Goal: Information Seeking & Learning: Learn about a topic

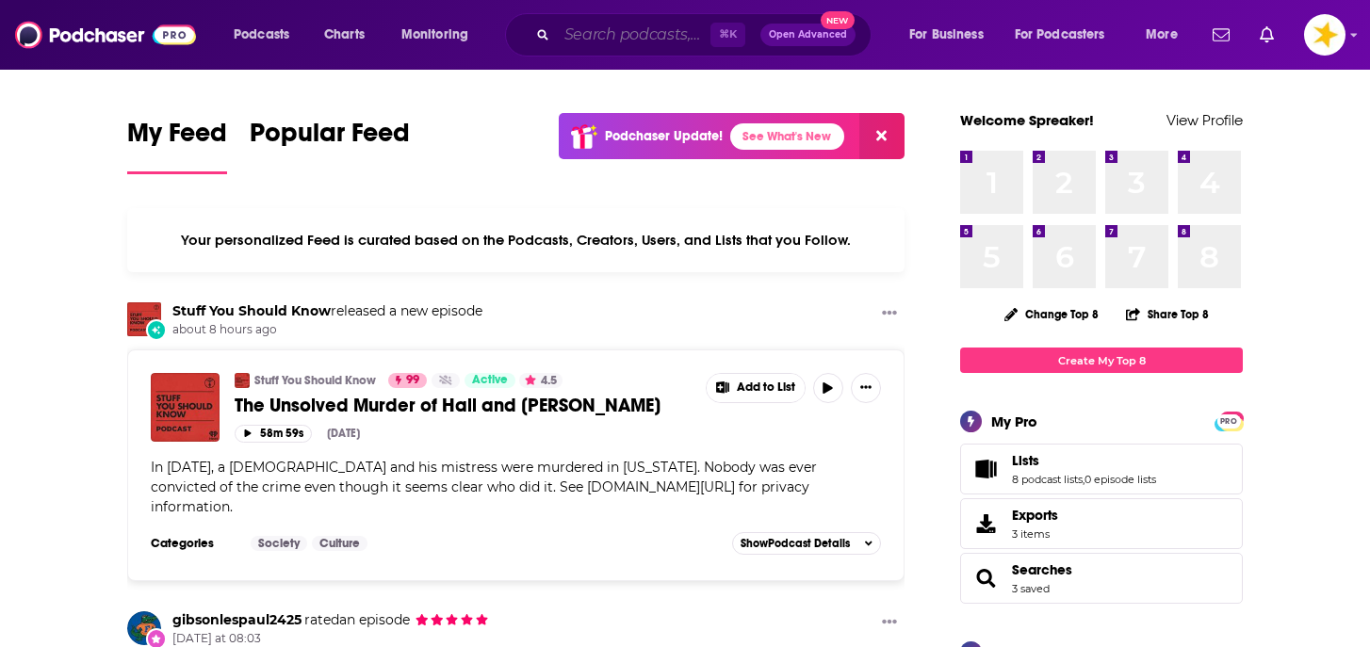
click at [612, 40] on input "Search podcasts, credits, & more..." at bounding box center [634, 35] width 154 height 30
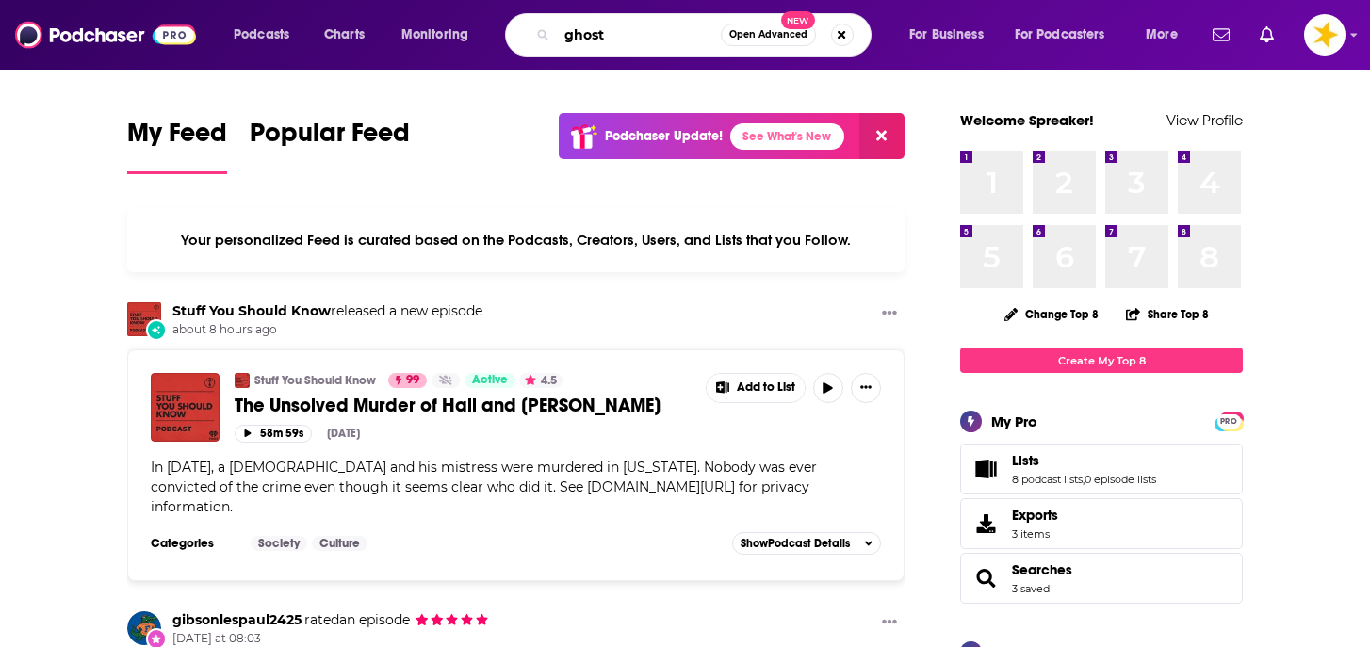
type input "ghost"
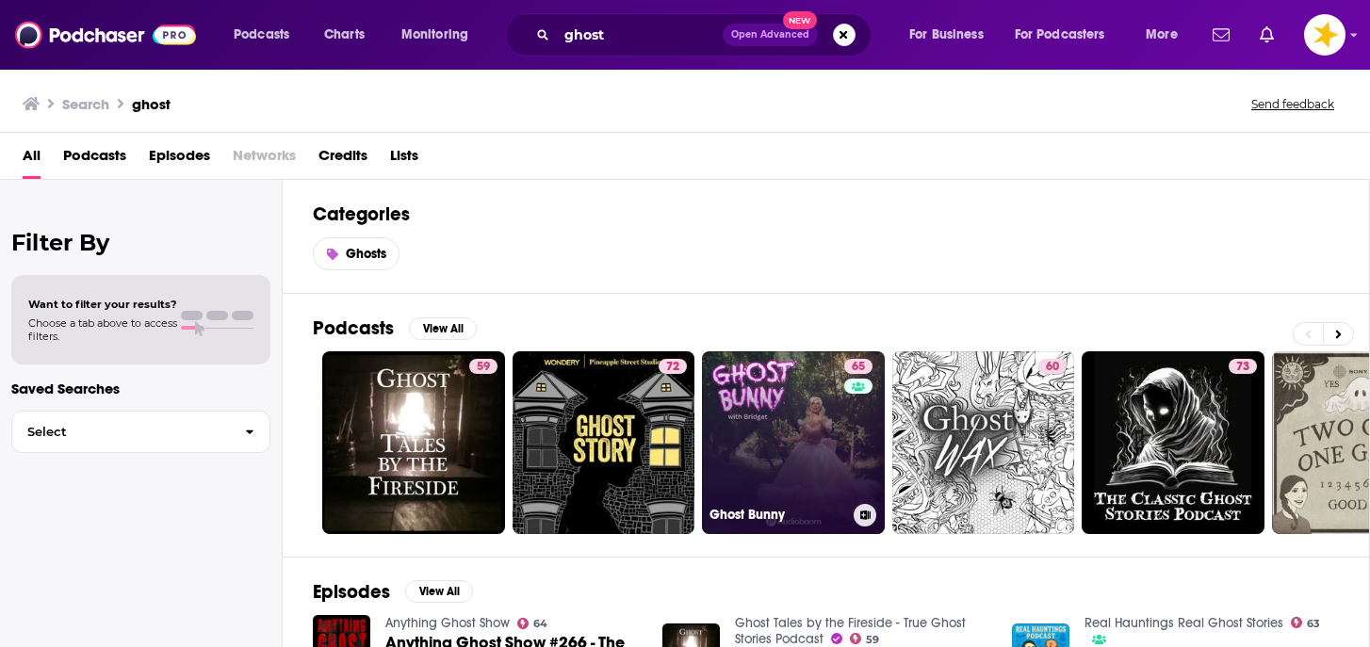
click at [770, 423] on link "65 Ghost Bunny" at bounding box center [793, 442] width 183 height 183
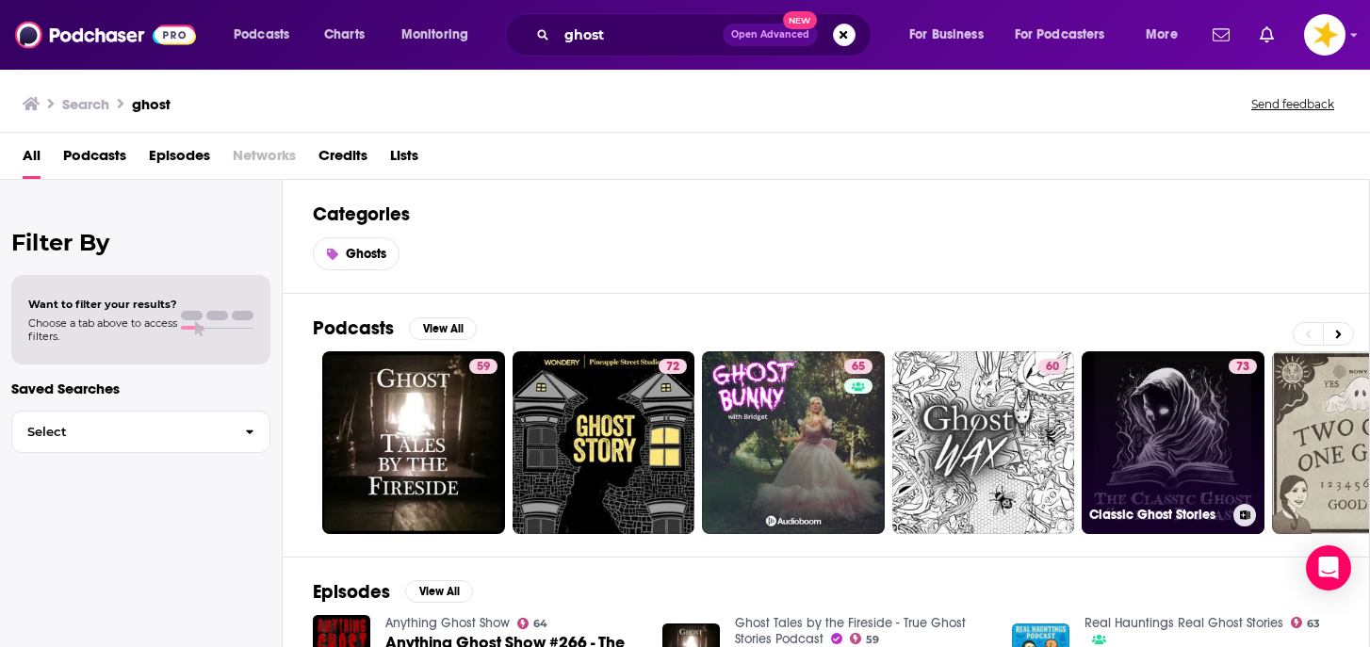
click at [1152, 461] on link "73 Classic Ghost Stories" at bounding box center [1172, 442] width 183 height 183
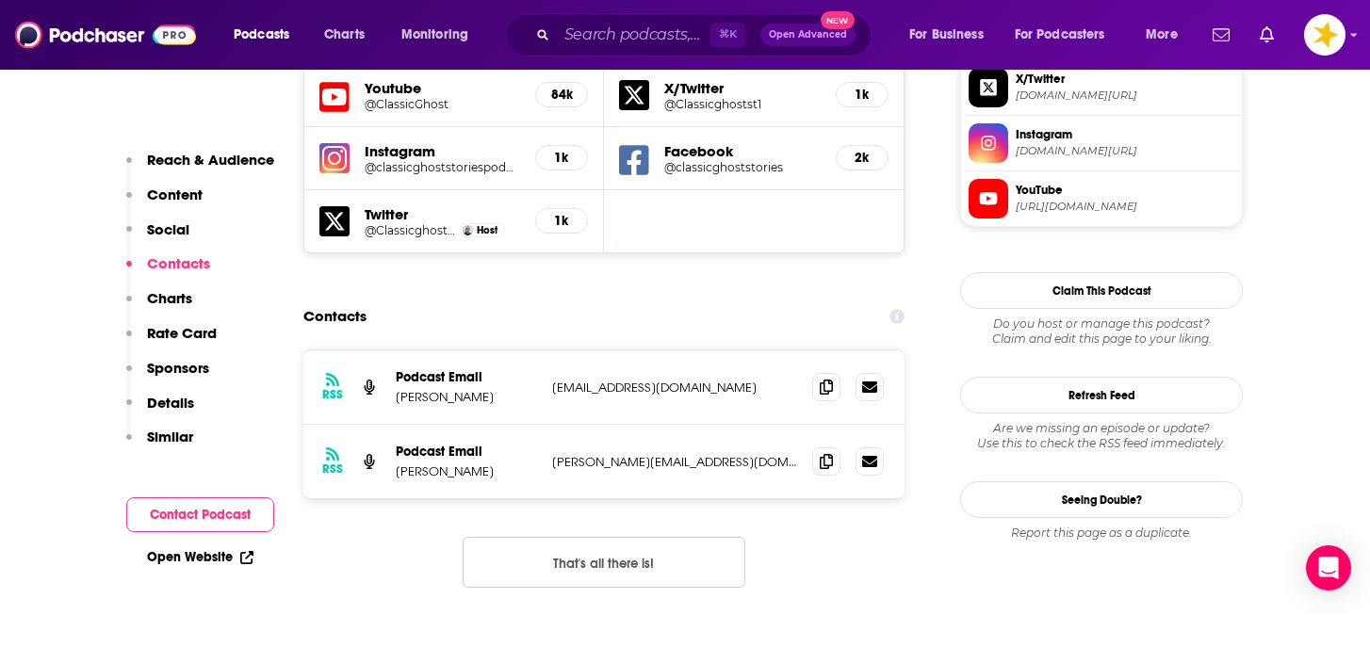
scroll to position [1709, 0]
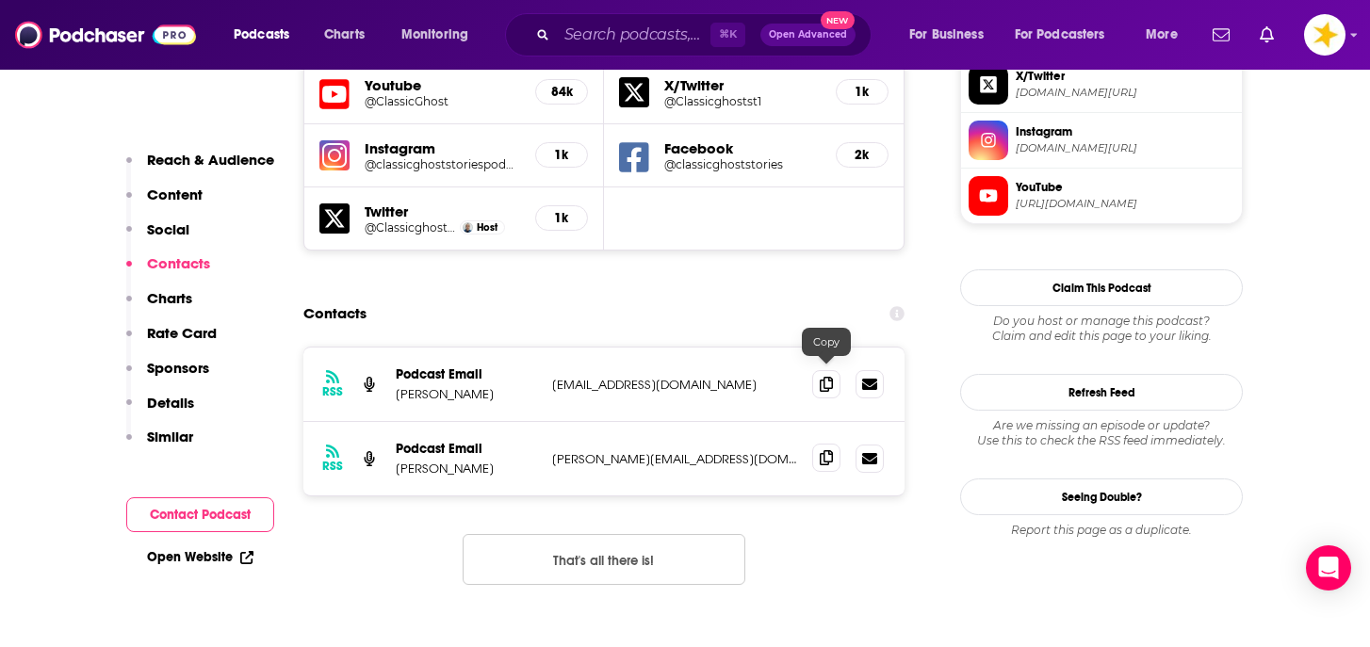
click at [825, 450] on icon at bounding box center [826, 457] width 13 height 15
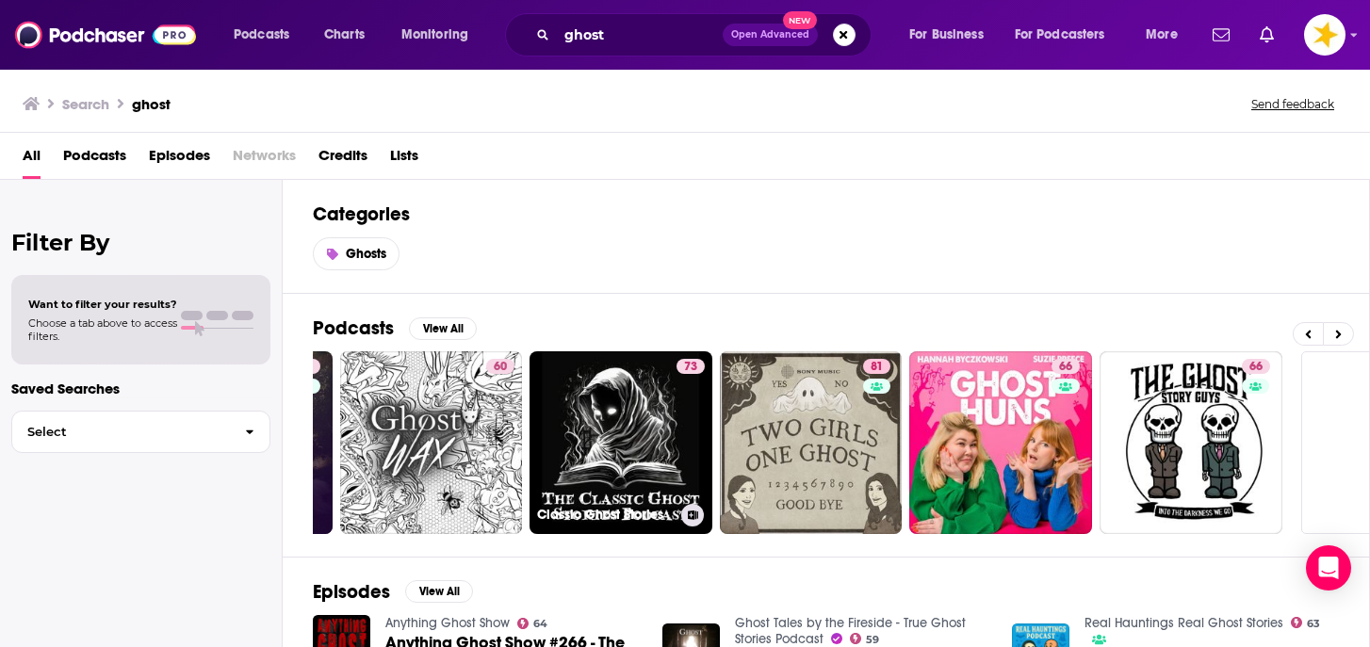
scroll to position [0, 557]
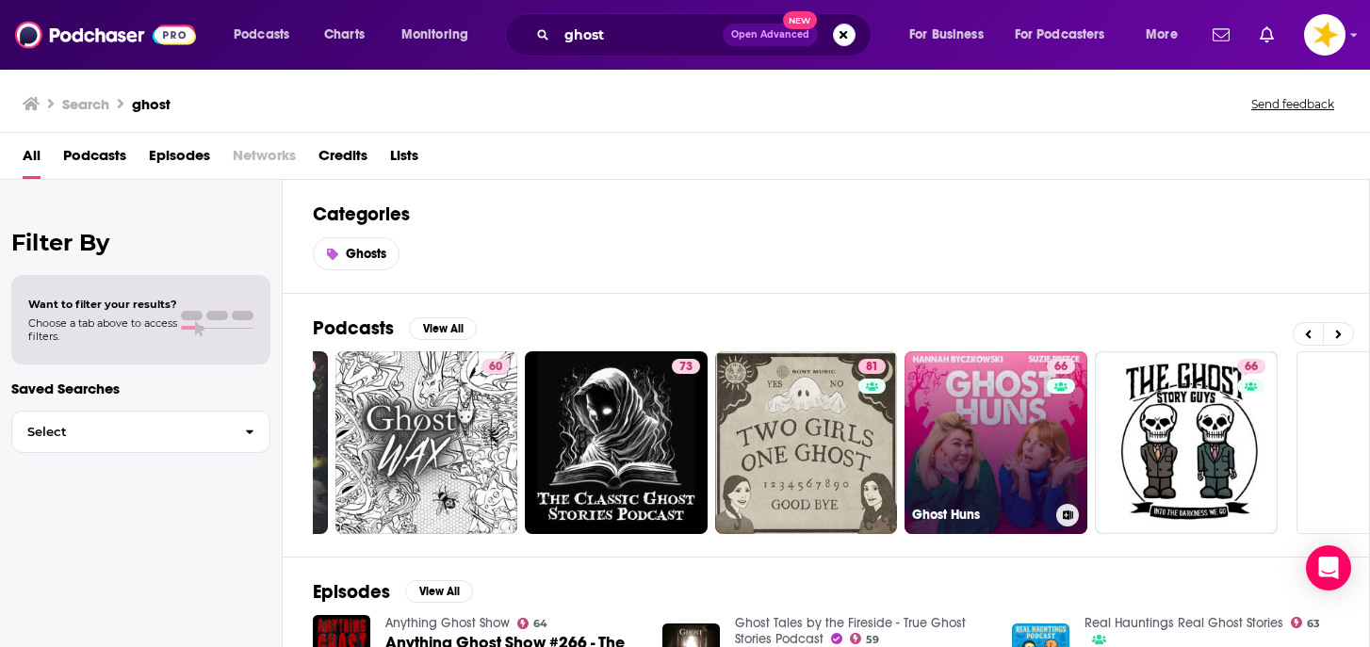
click at [956, 402] on link "66 Ghost Huns" at bounding box center [995, 442] width 183 height 183
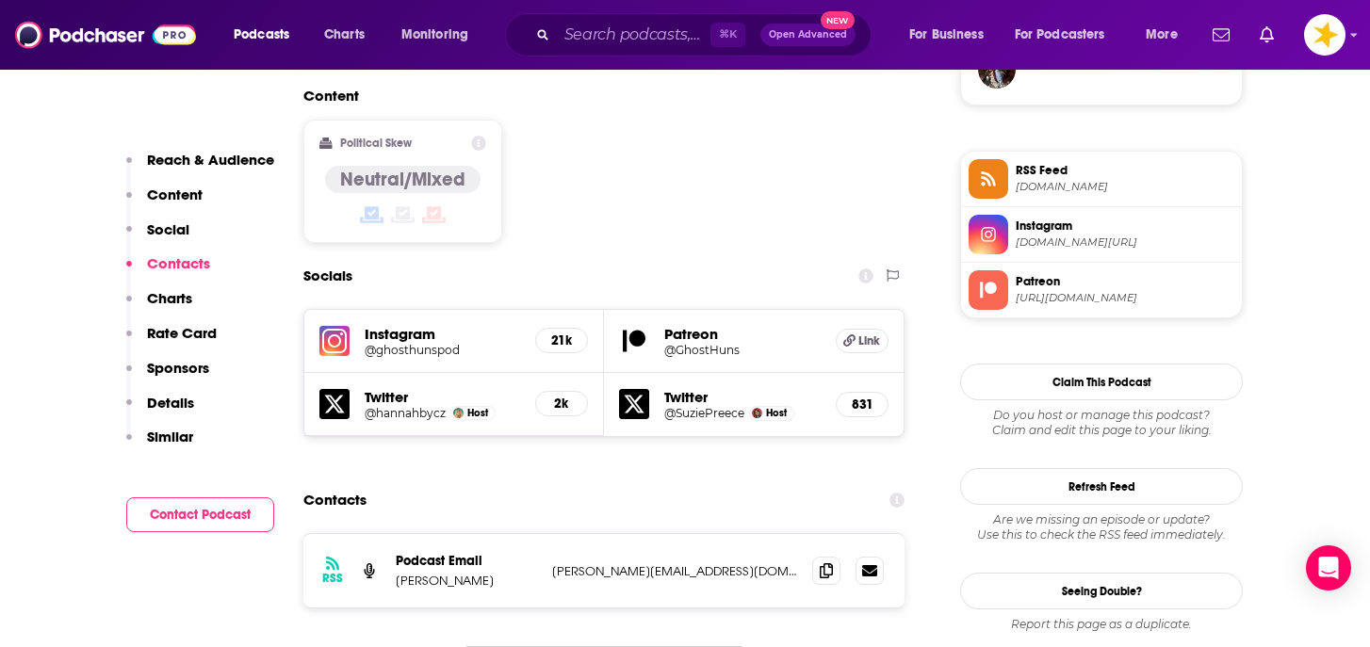
scroll to position [1447, 0]
click at [822, 563] on icon at bounding box center [826, 570] width 13 height 15
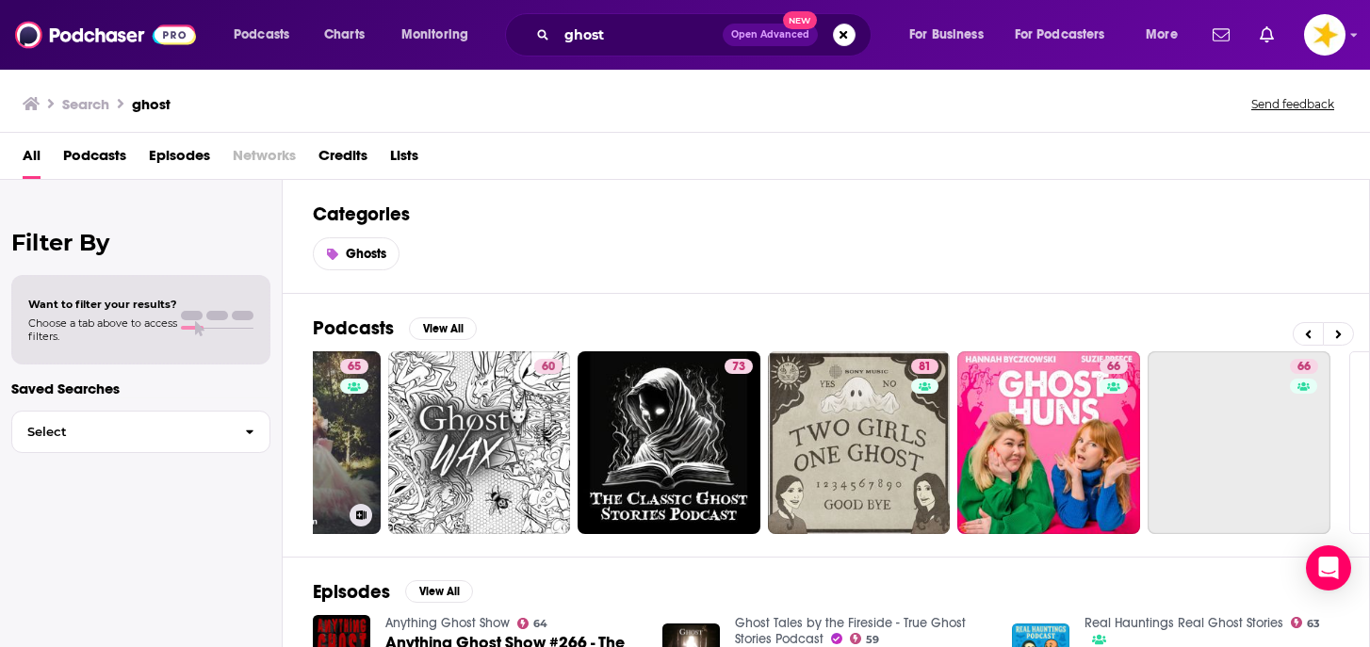
scroll to position [0, 674]
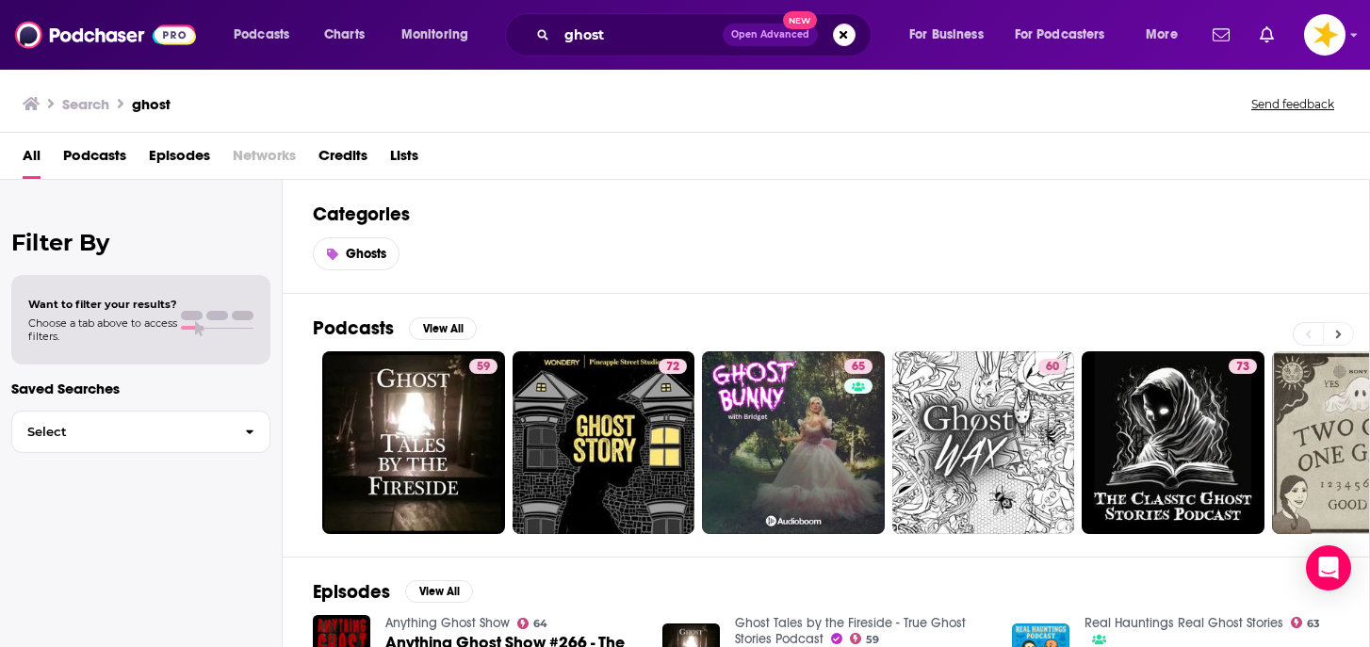
click at [1339, 335] on icon at bounding box center [1338, 334] width 7 height 13
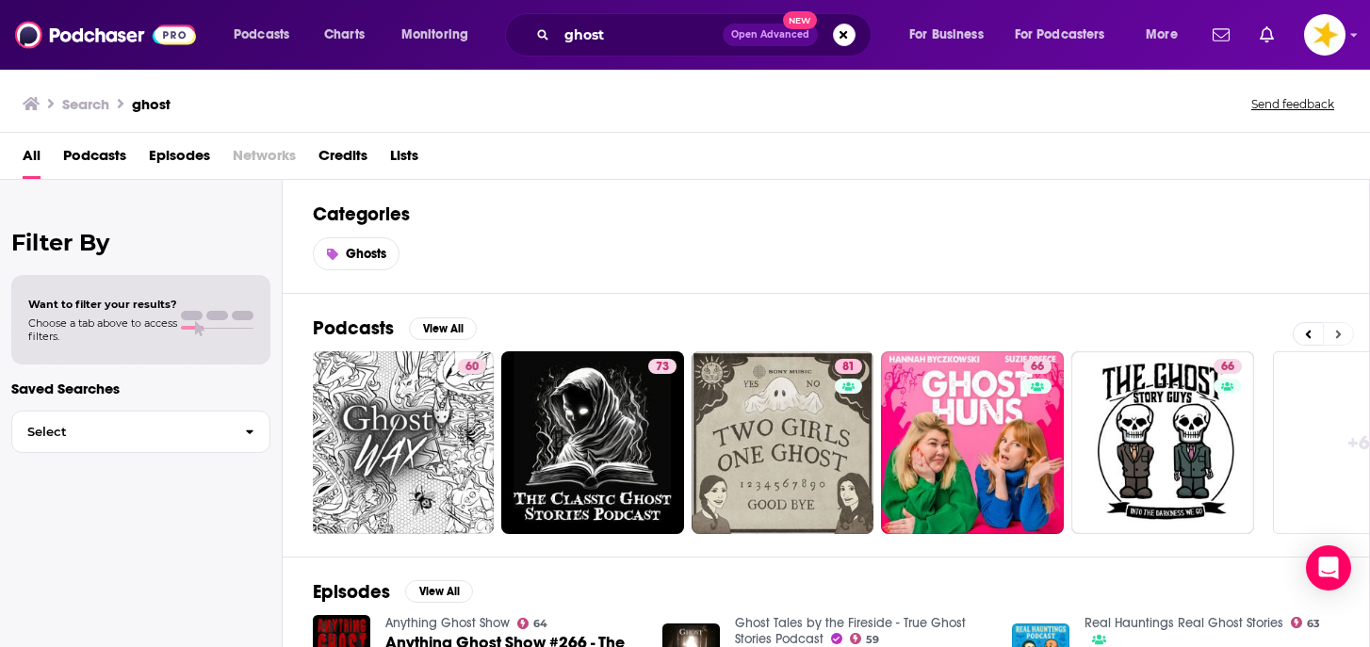
scroll to position [0, 674]
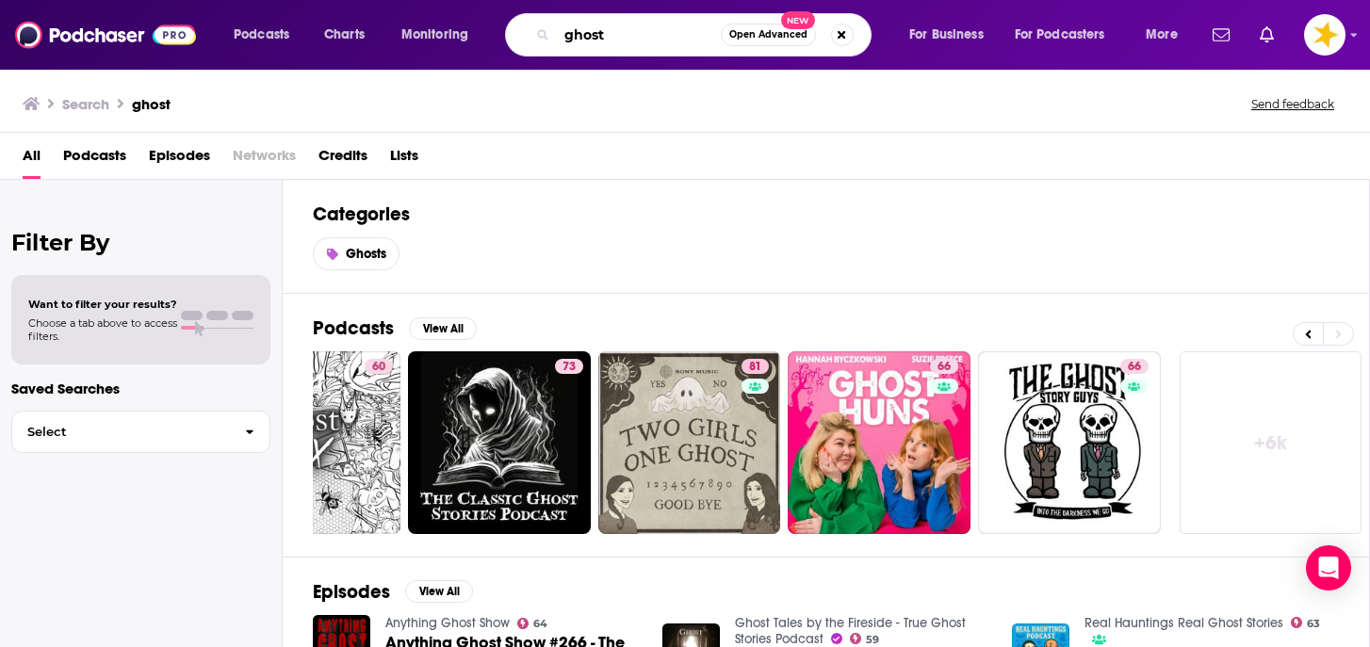
drag, startPoint x: 620, startPoint y: 36, endPoint x: 463, endPoint y: 42, distance: 156.5
click at [463, 42] on div "Podcasts Charts Monitoring ghost Open Advanced New For Business For Podcasters …" at bounding box center [707, 34] width 975 height 43
drag, startPoint x: 612, startPoint y: 34, endPoint x: 517, endPoint y: 32, distance: 95.2
click at [517, 32] on div "ghost Open Advanced New" at bounding box center [688, 34] width 366 height 43
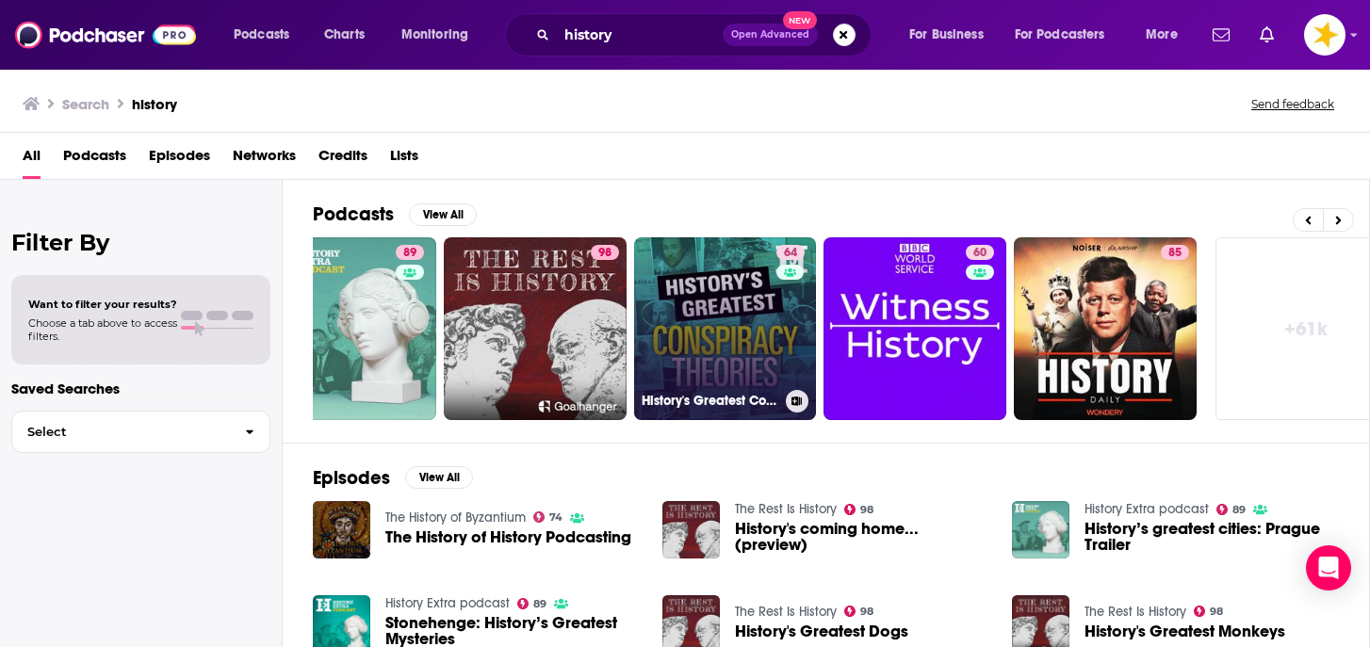
scroll to position [0, 650]
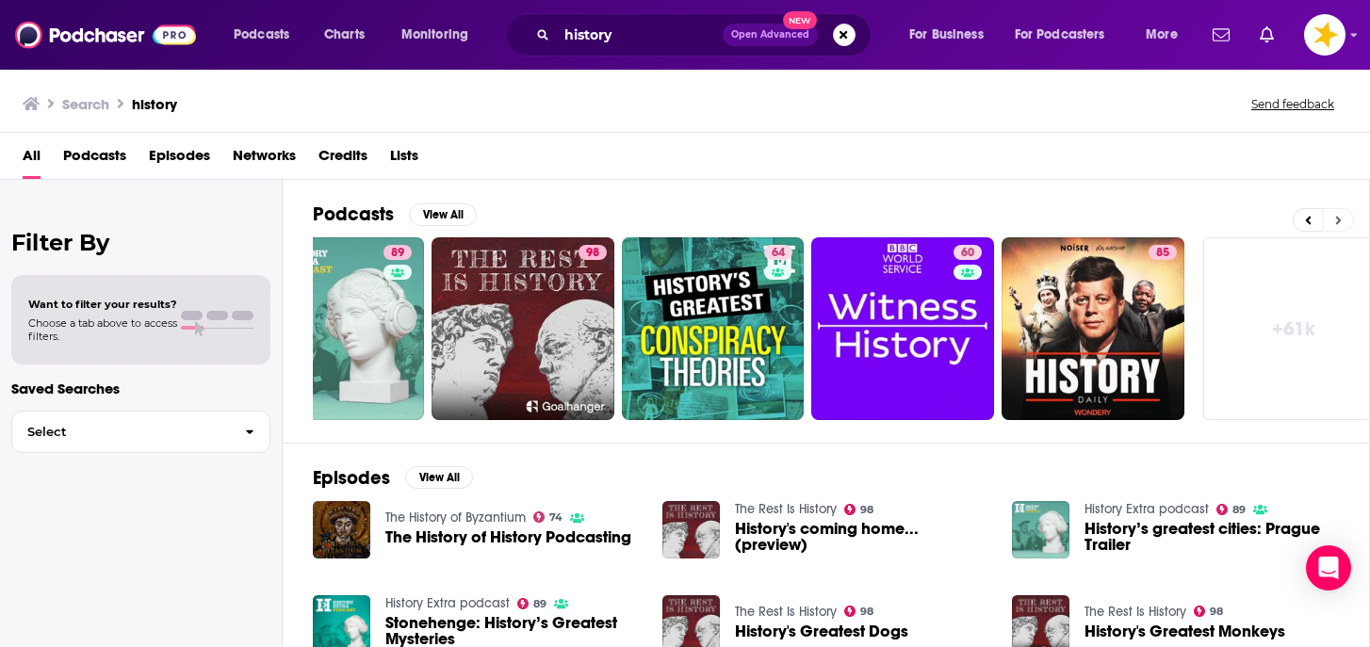
click at [1343, 218] on button at bounding box center [1338, 220] width 31 height 24
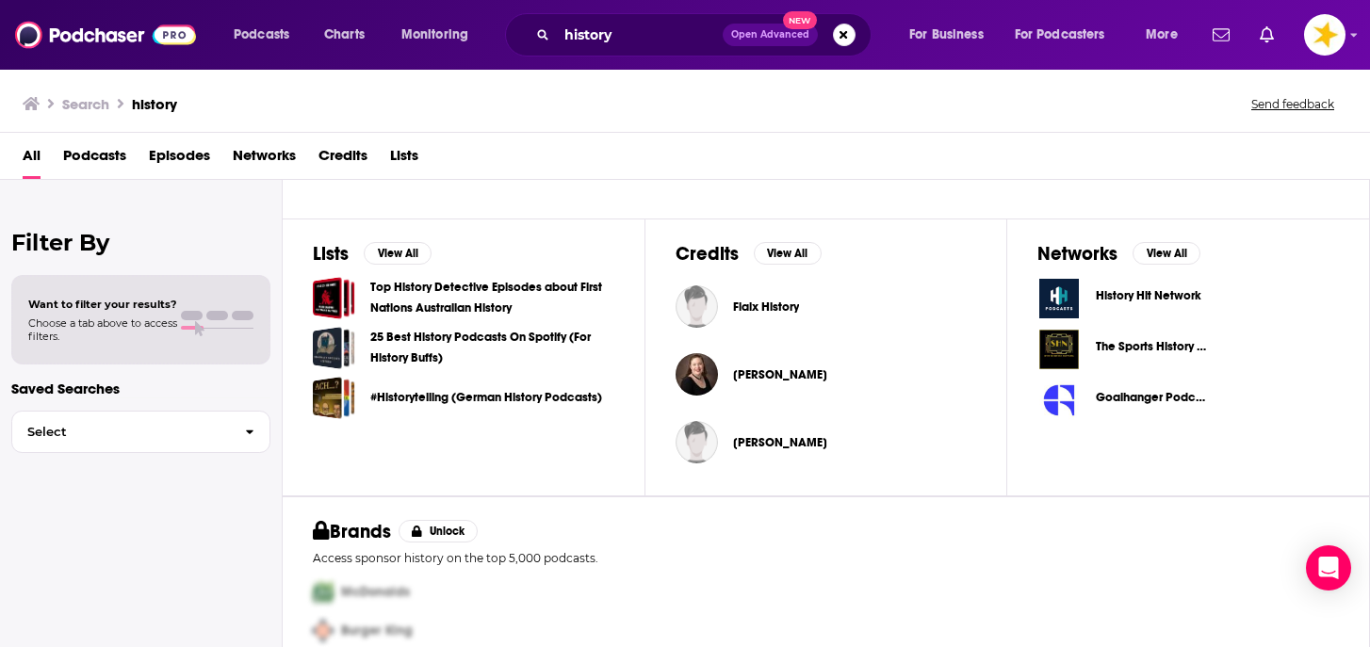
scroll to position [571, 0]
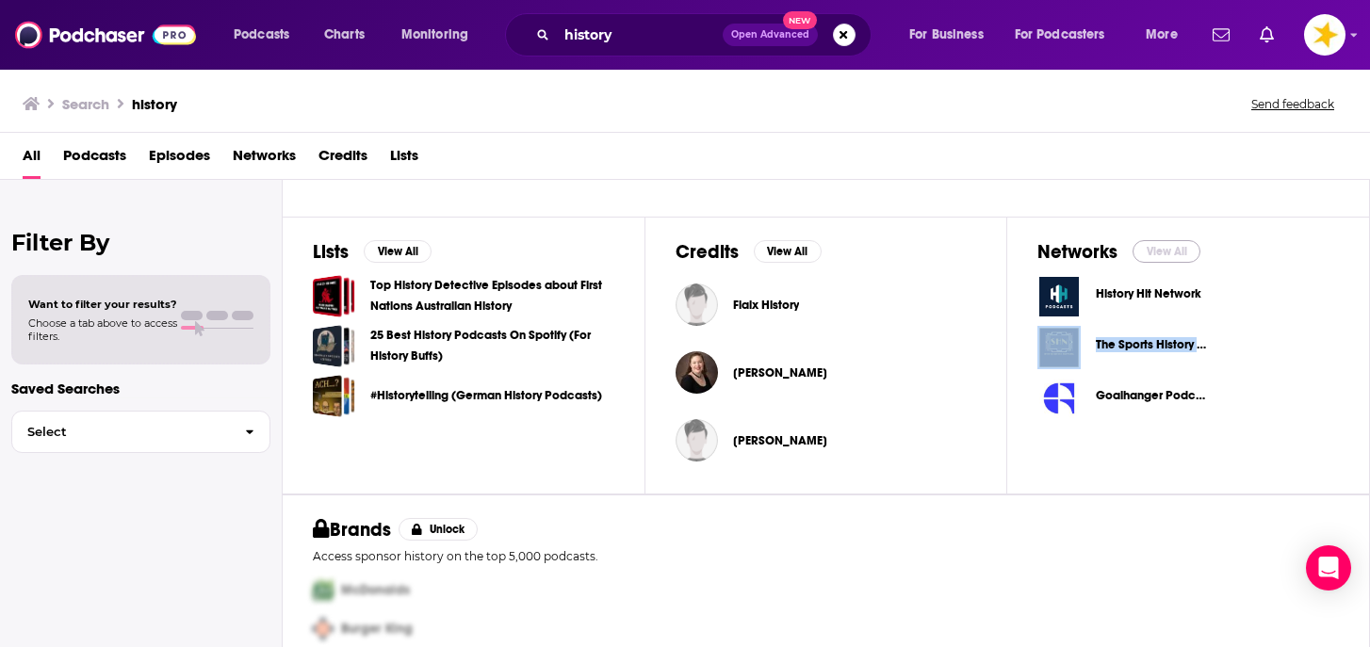
click at [1163, 254] on button "View All" at bounding box center [1166, 251] width 68 height 23
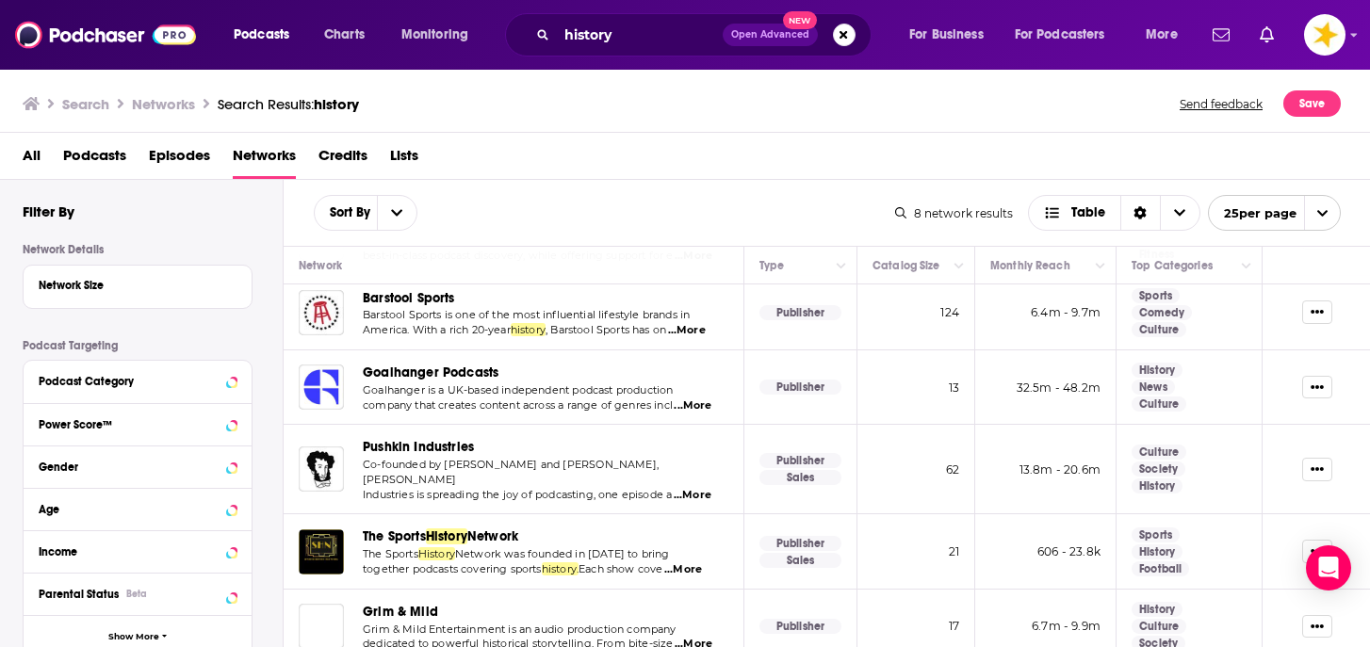
scroll to position [234, 0]
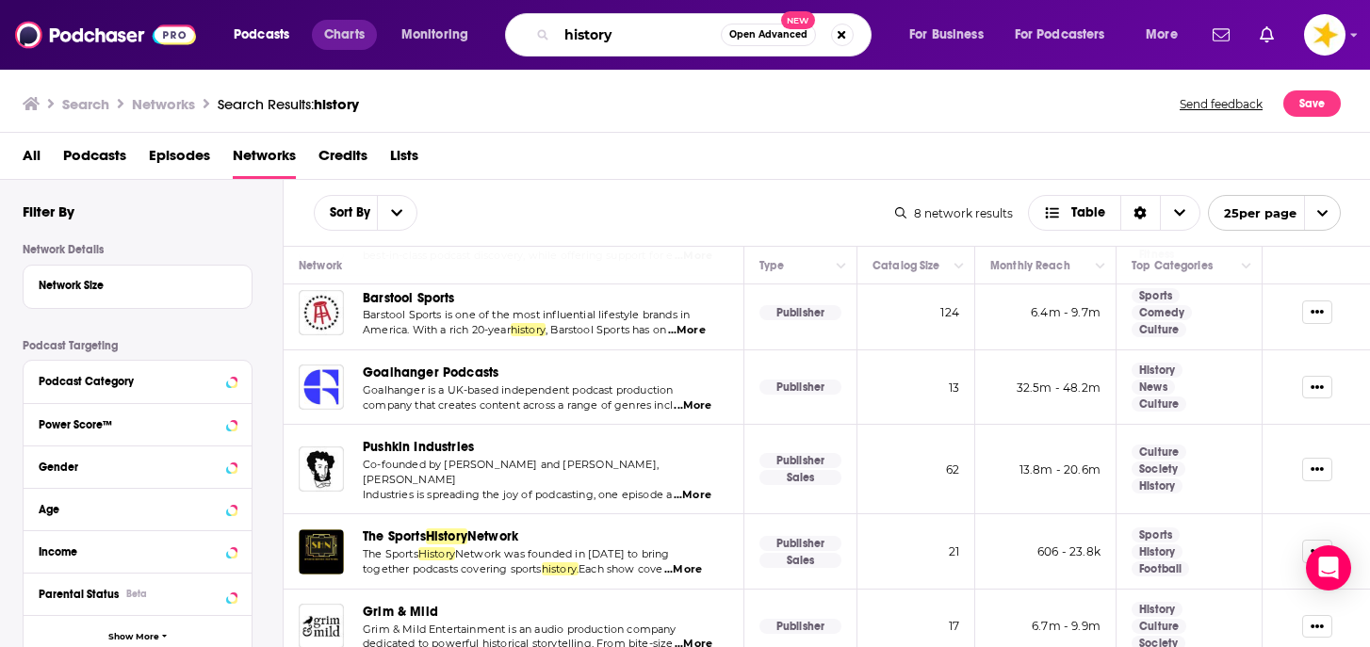
drag, startPoint x: 637, startPoint y: 37, endPoint x: 376, endPoint y: 34, distance: 260.9
click at [376, 34] on div "Podcasts Charts Monitoring history Open Advanced New For Business For Podcaster…" at bounding box center [707, 34] width 975 height 43
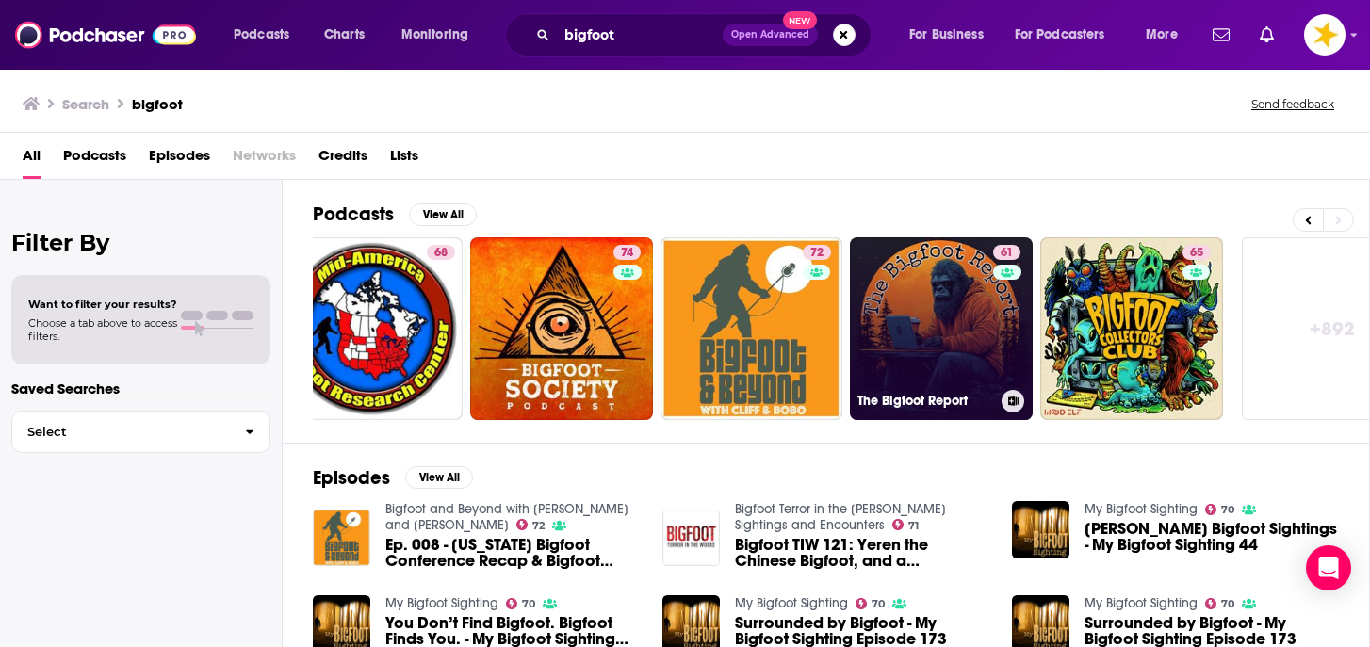
scroll to position [0, 674]
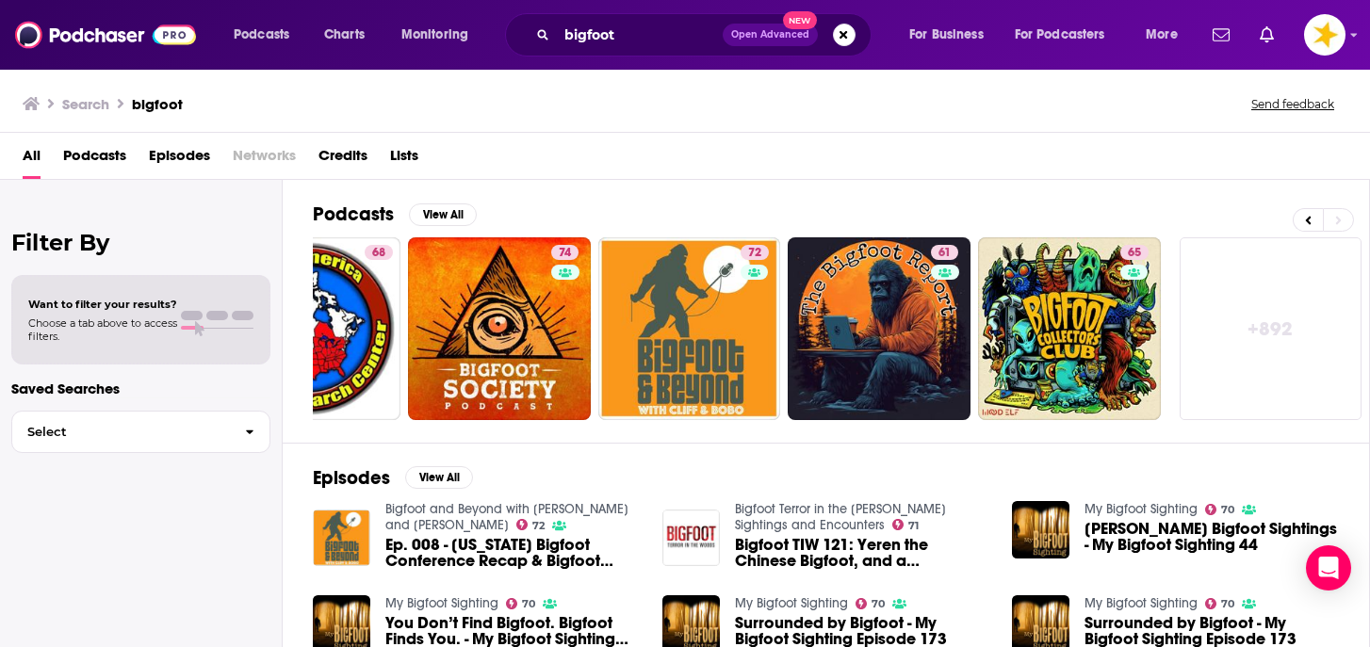
click at [1291, 328] on link "+ 892" at bounding box center [1270, 328] width 183 height 183
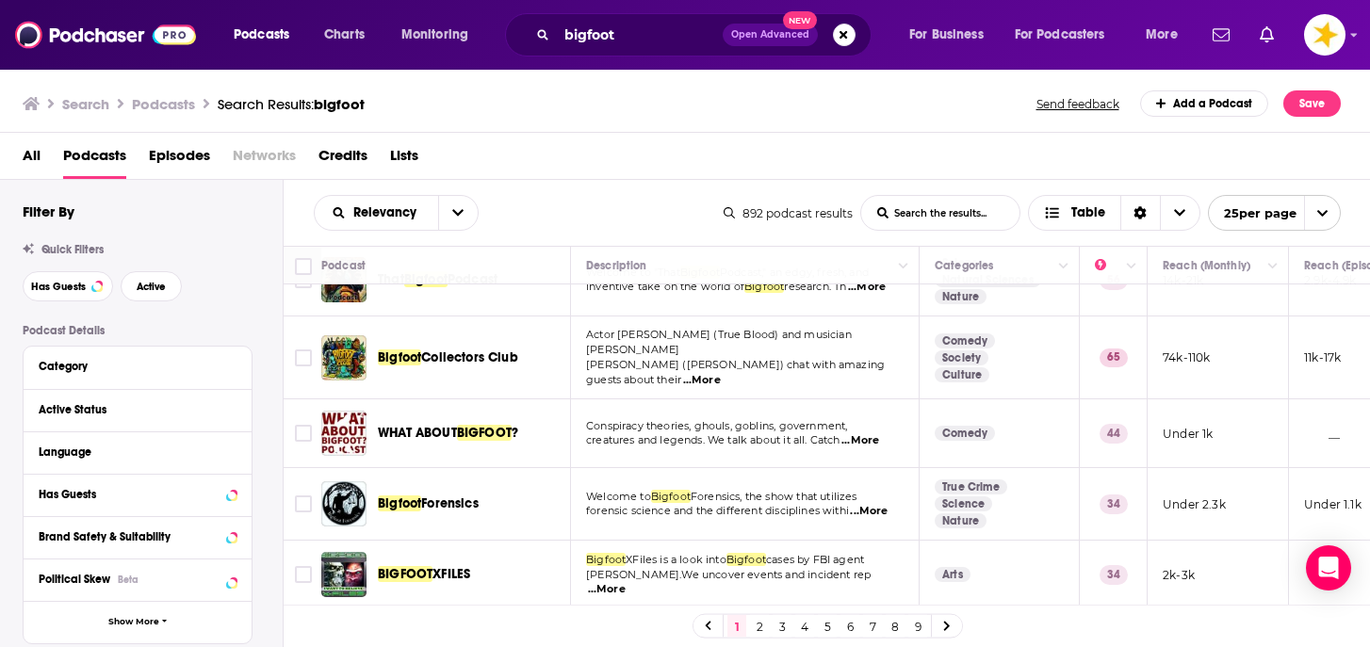
scroll to position [556, 0]
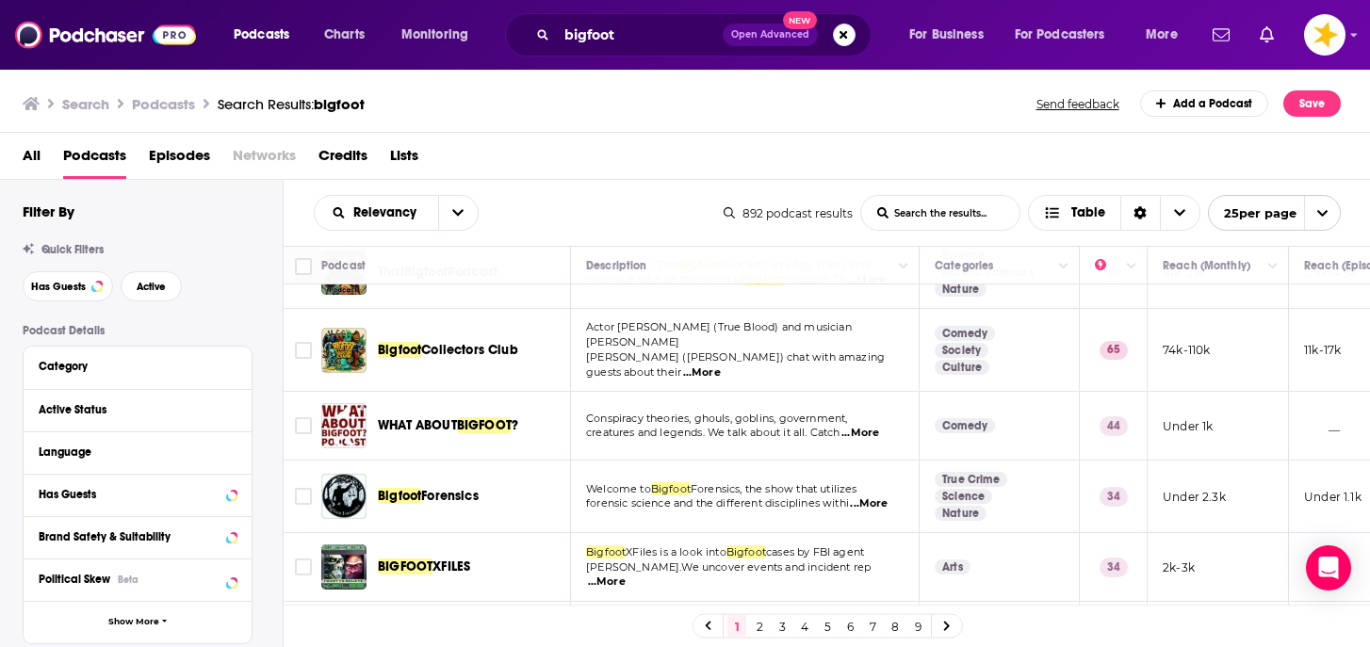
click at [149, 428] on div "Active Status" at bounding box center [138, 410] width 228 height 42
click at [165, 414] on div "Active Status" at bounding box center [114, 409] width 150 height 13
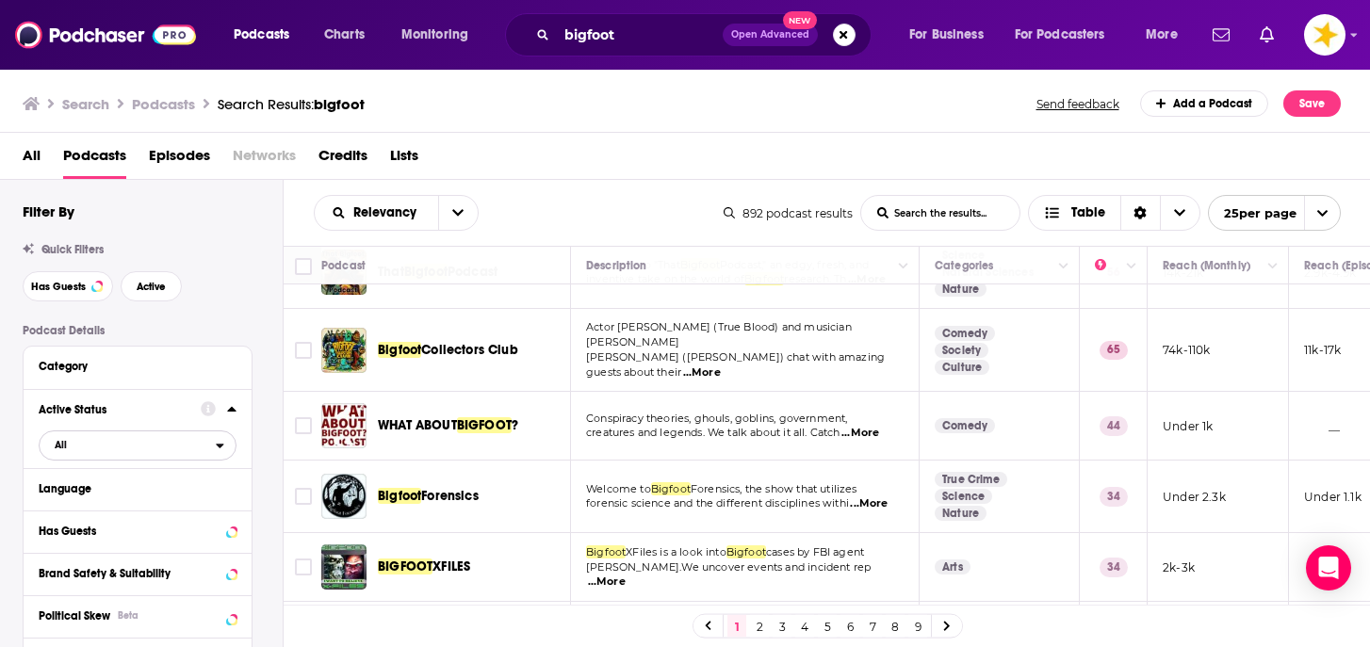
click at [96, 443] on span "All" at bounding box center [128, 444] width 176 height 24
click at [75, 519] on div "Active 161" at bounding box center [144, 507] width 211 height 31
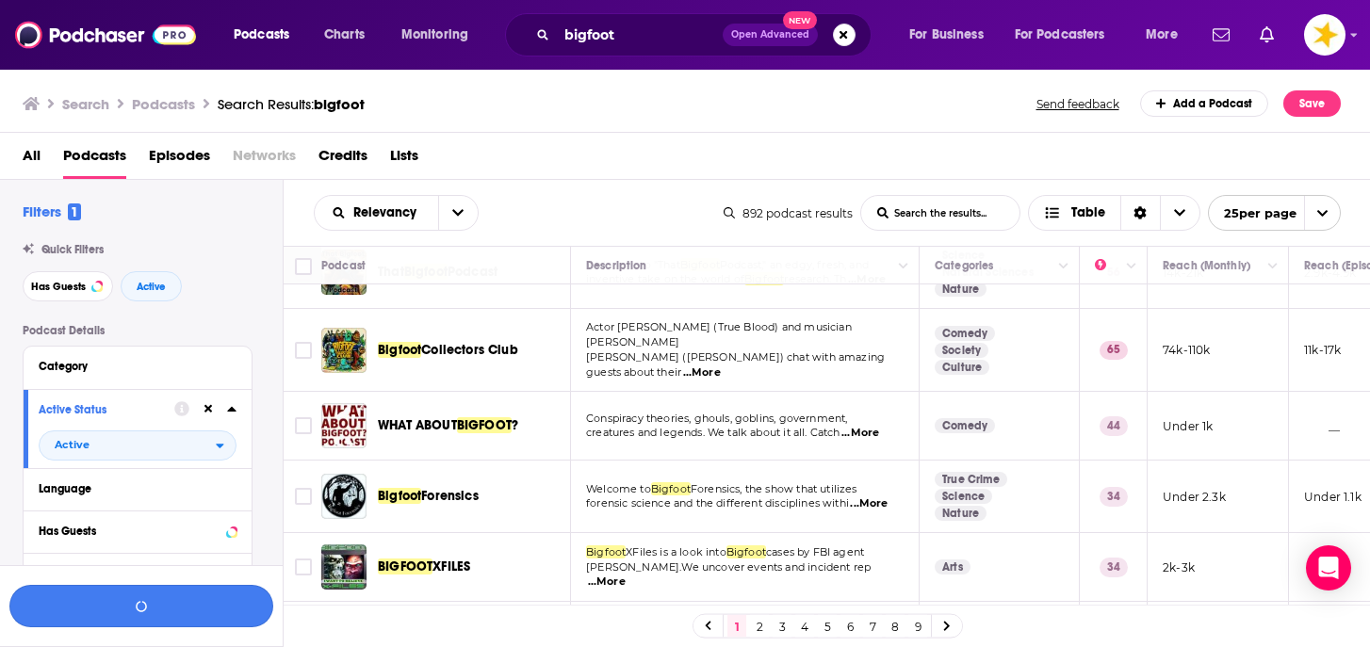
click at [115, 599] on button "button" at bounding box center [141, 606] width 264 height 42
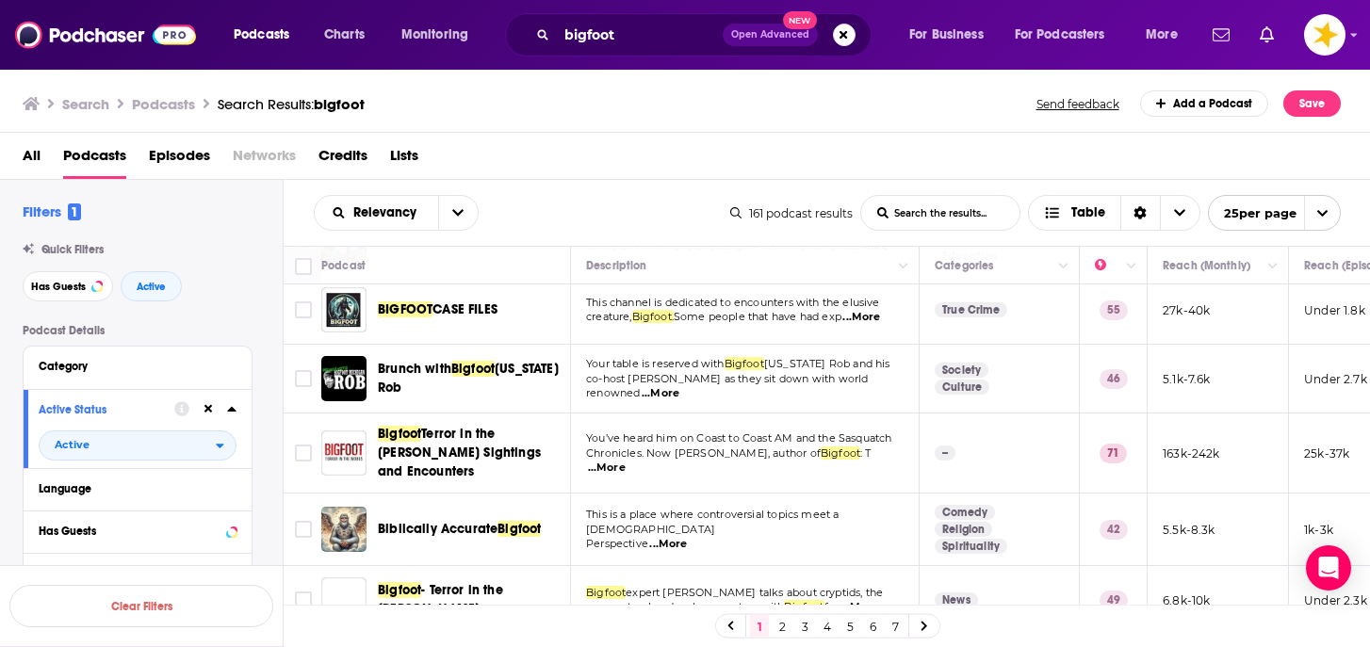
scroll to position [826, 0]
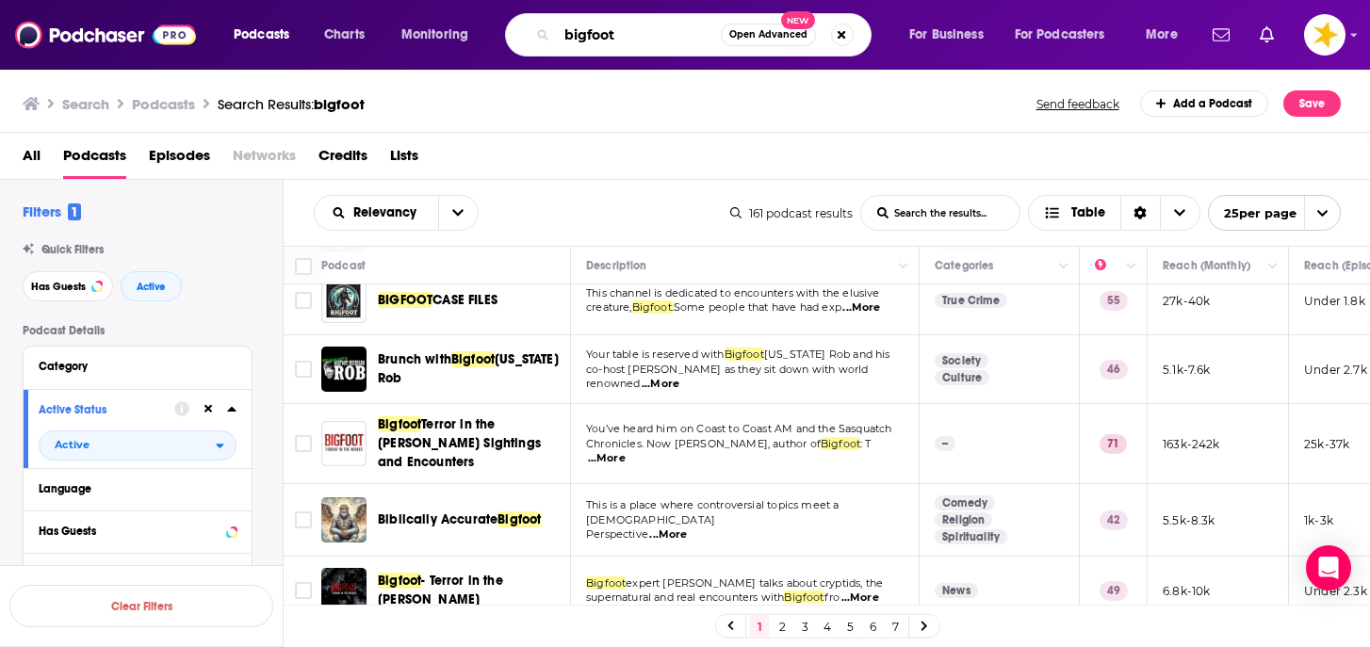
drag, startPoint x: 629, startPoint y: 33, endPoint x: 450, endPoint y: 41, distance: 179.2
click at [450, 41] on div "Podcasts Charts Monitoring bigfoot Open Advanced New For Business For Podcaster…" at bounding box center [707, 34] width 975 height 43
type input "s"
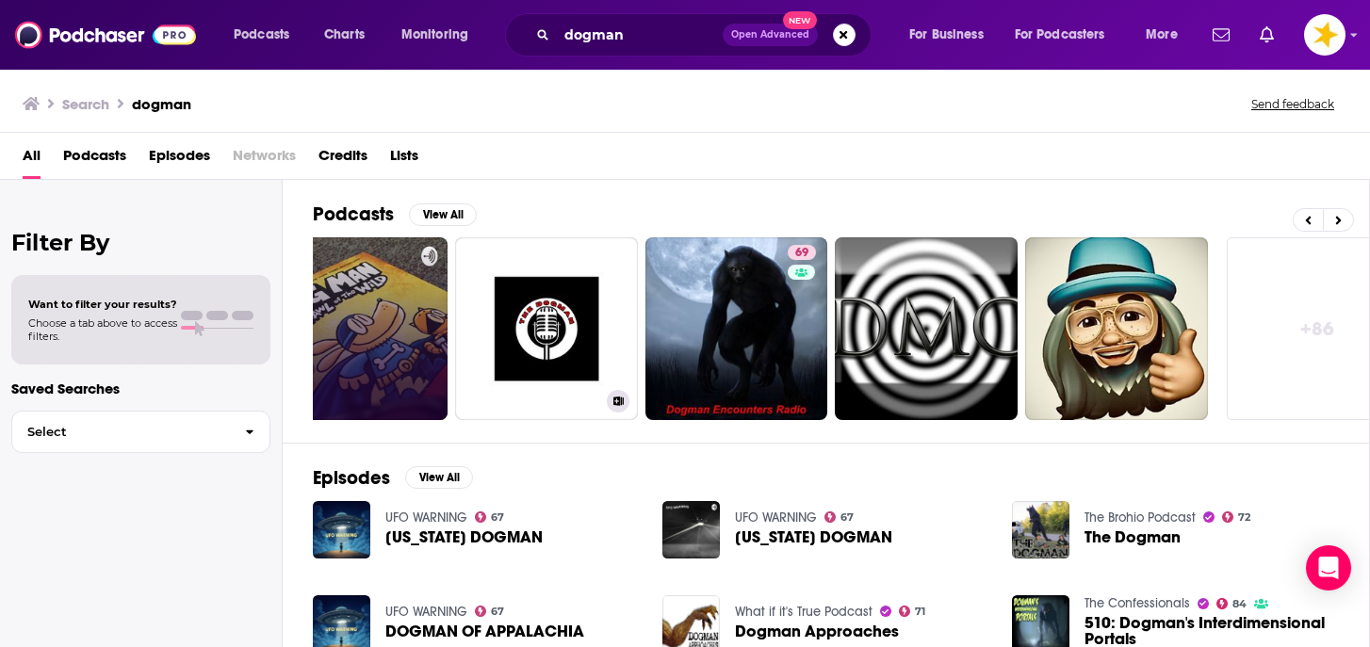
scroll to position [0, 674]
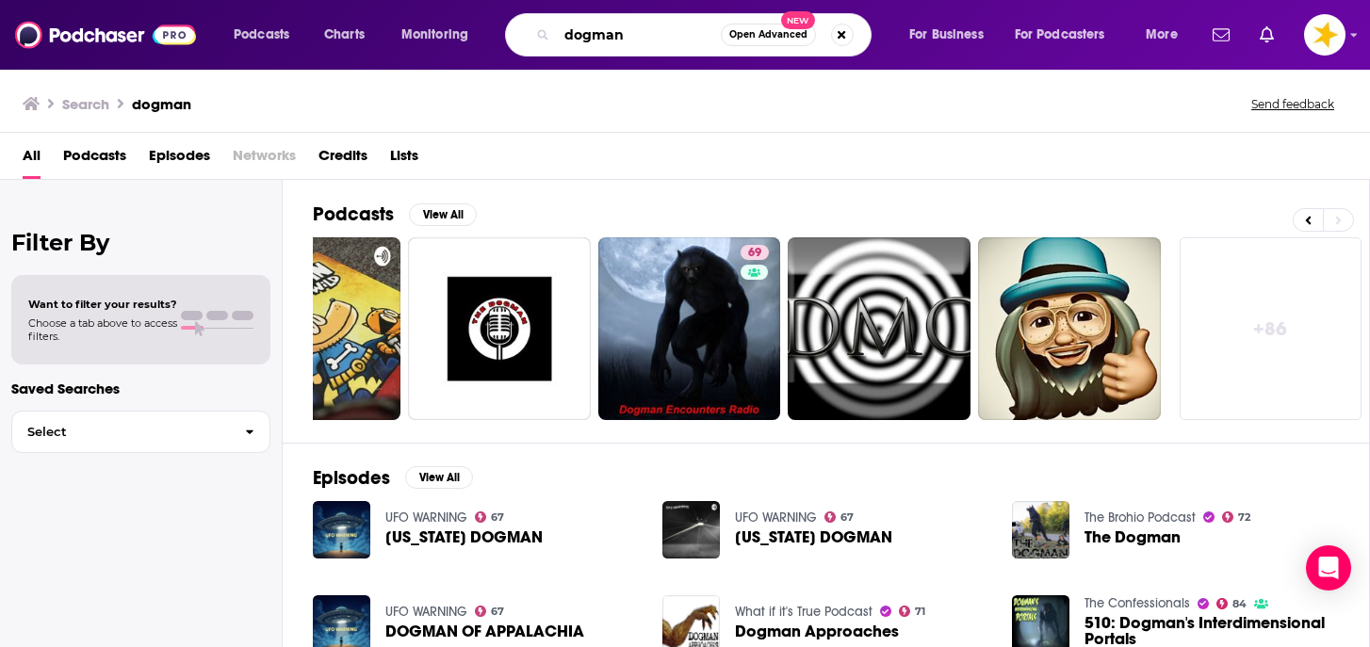
drag, startPoint x: 650, startPoint y: 37, endPoint x: 435, endPoint y: 38, distance: 214.8
click at [435, 38] on div "Podcasts Charts Monitoring dogman Open Advanced New For Business For Podcasters…" at bounding box center [707, 34] width 975 height 43
type input "sasquatch"
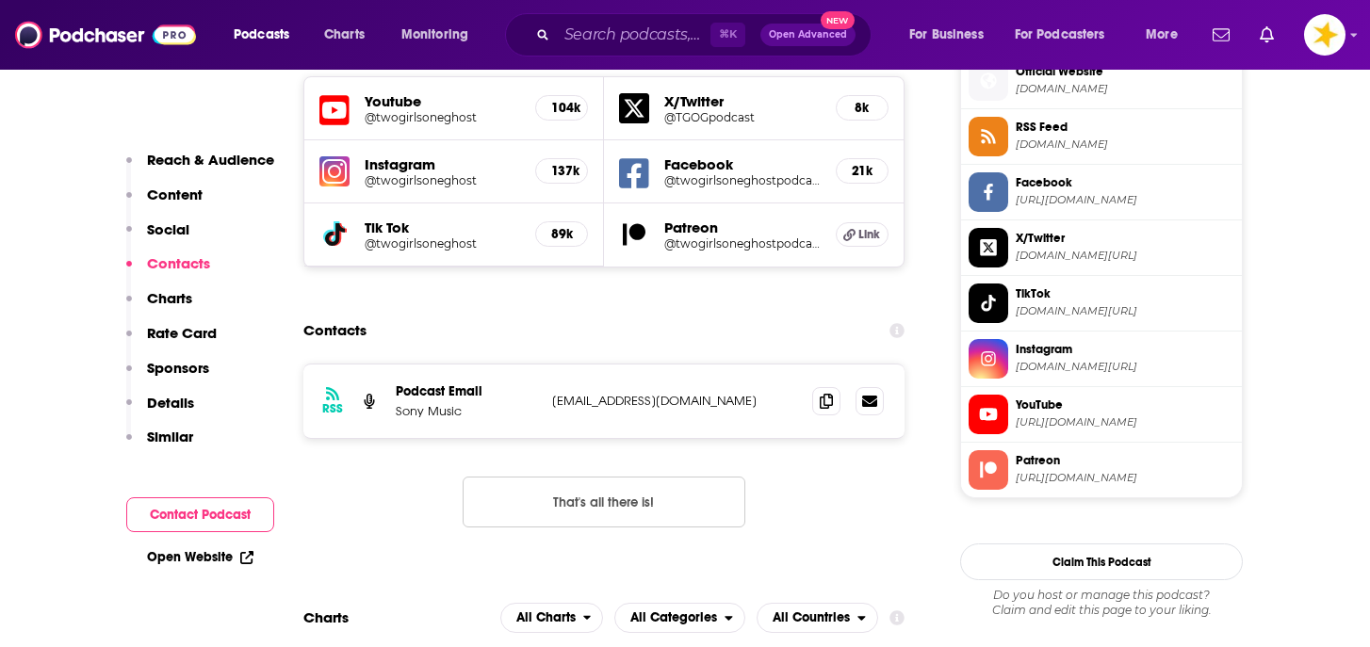
scroll to position [1705, 0]
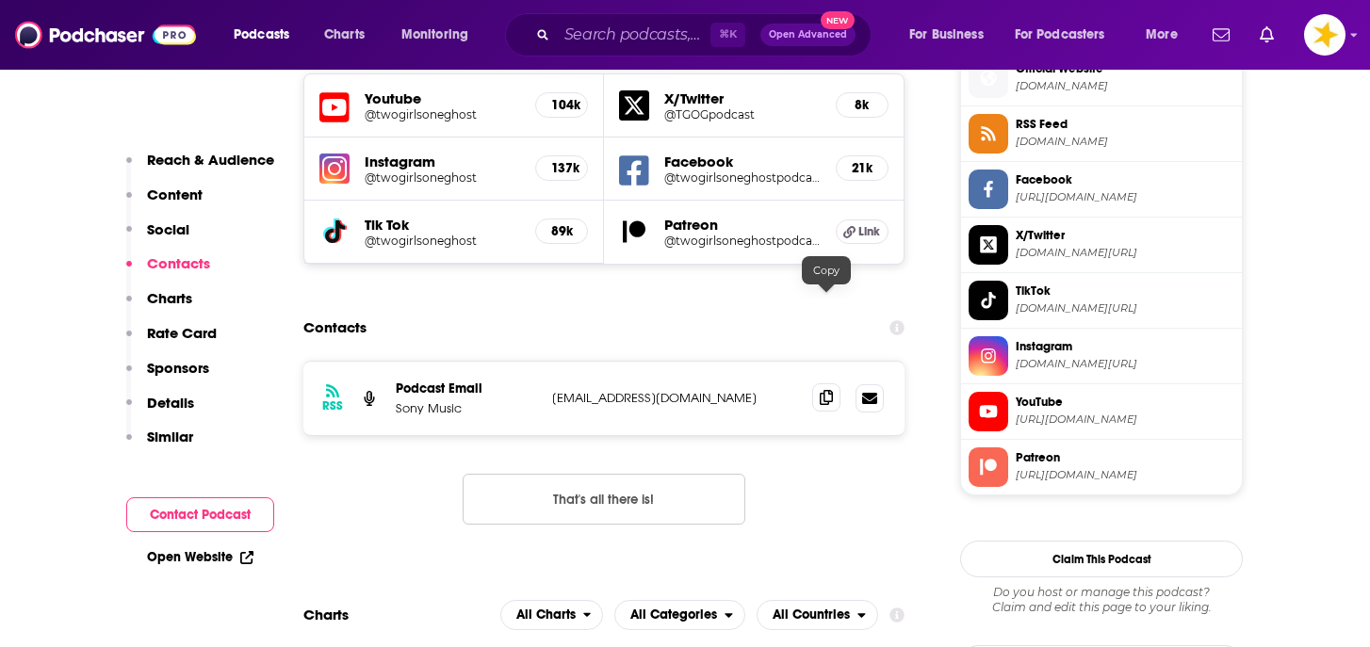
click at [821, 383] on span at bounding box center [826, 397] width 28 height 28
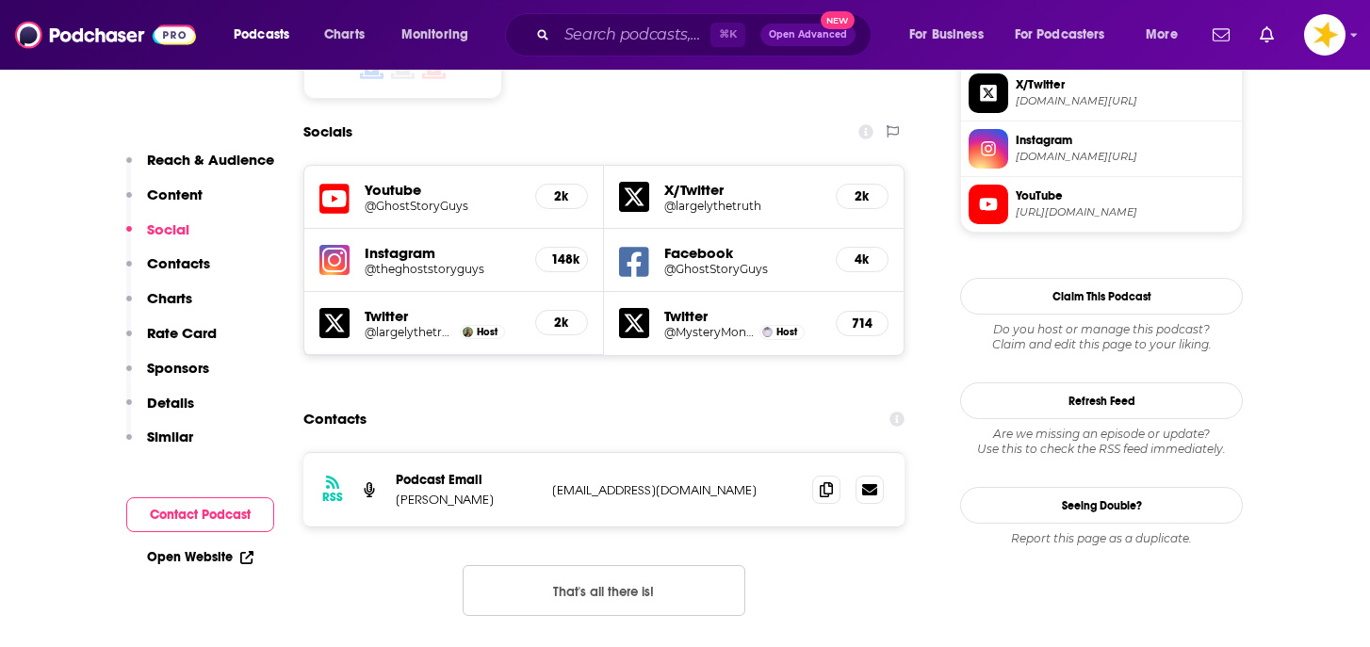
scroll to position [1713, 0]
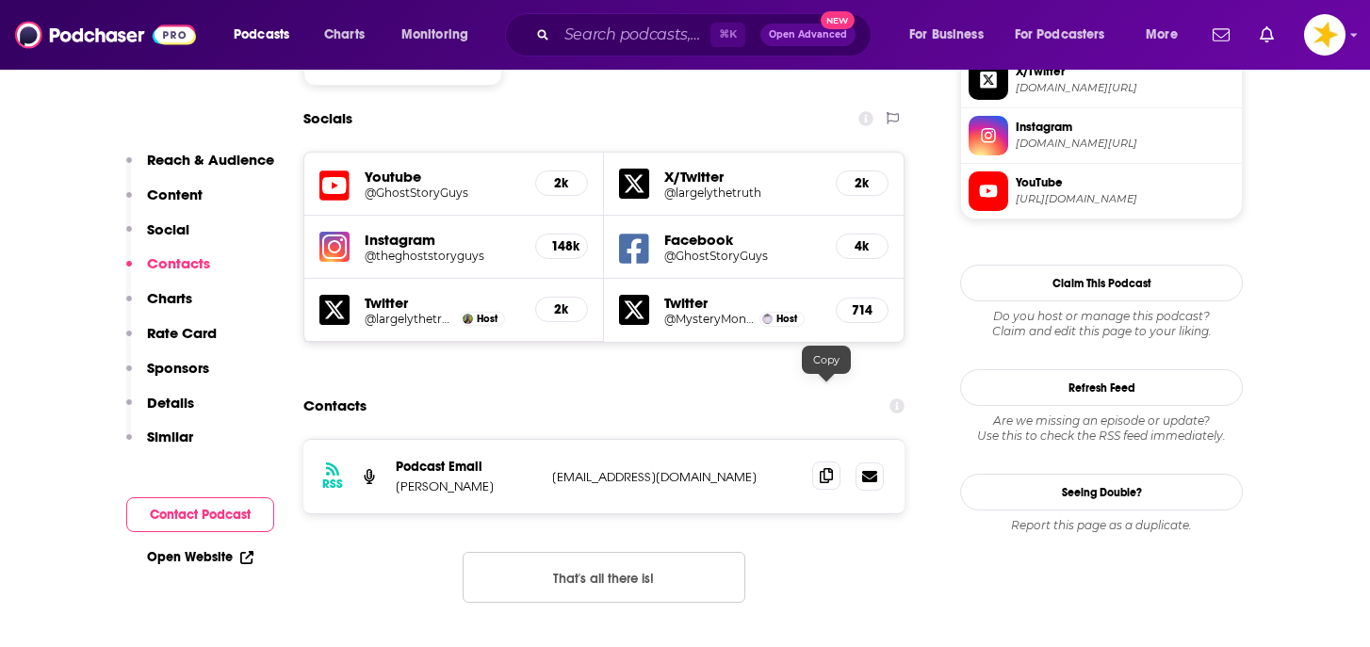
click at [821, 468] on icon at bounding box center [826, 475] width 13 height 15
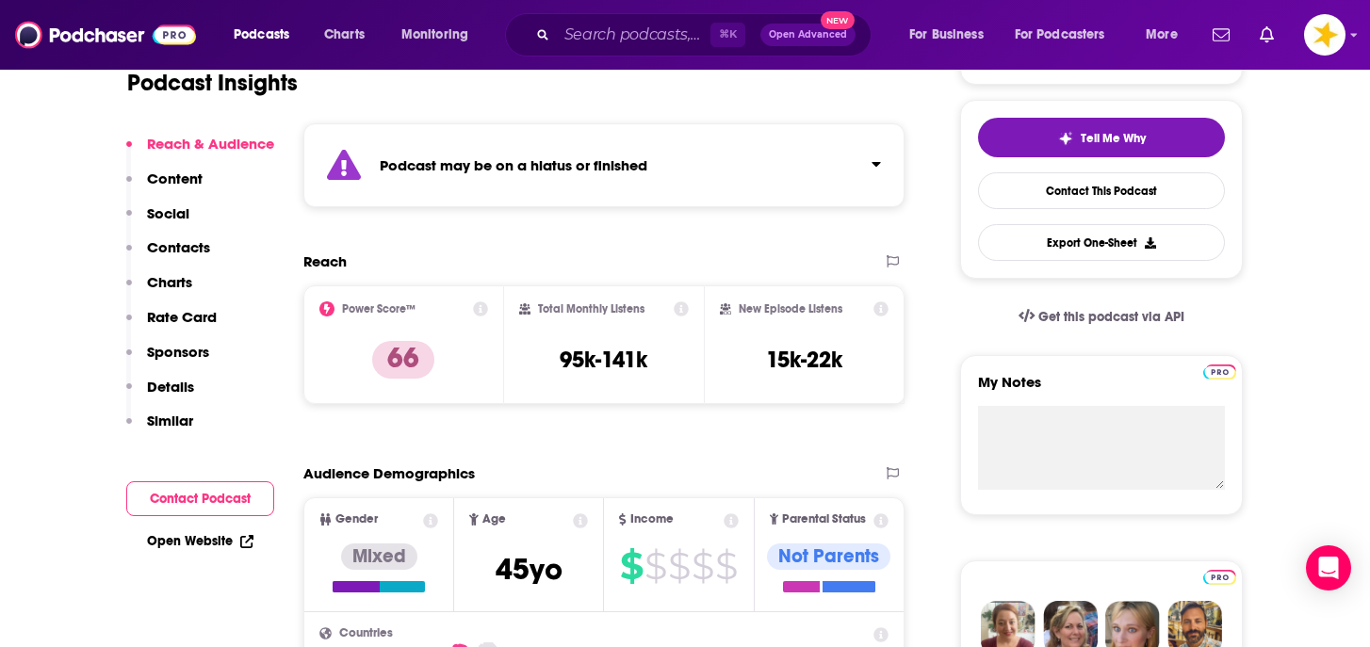
scroll to position [0, 0]
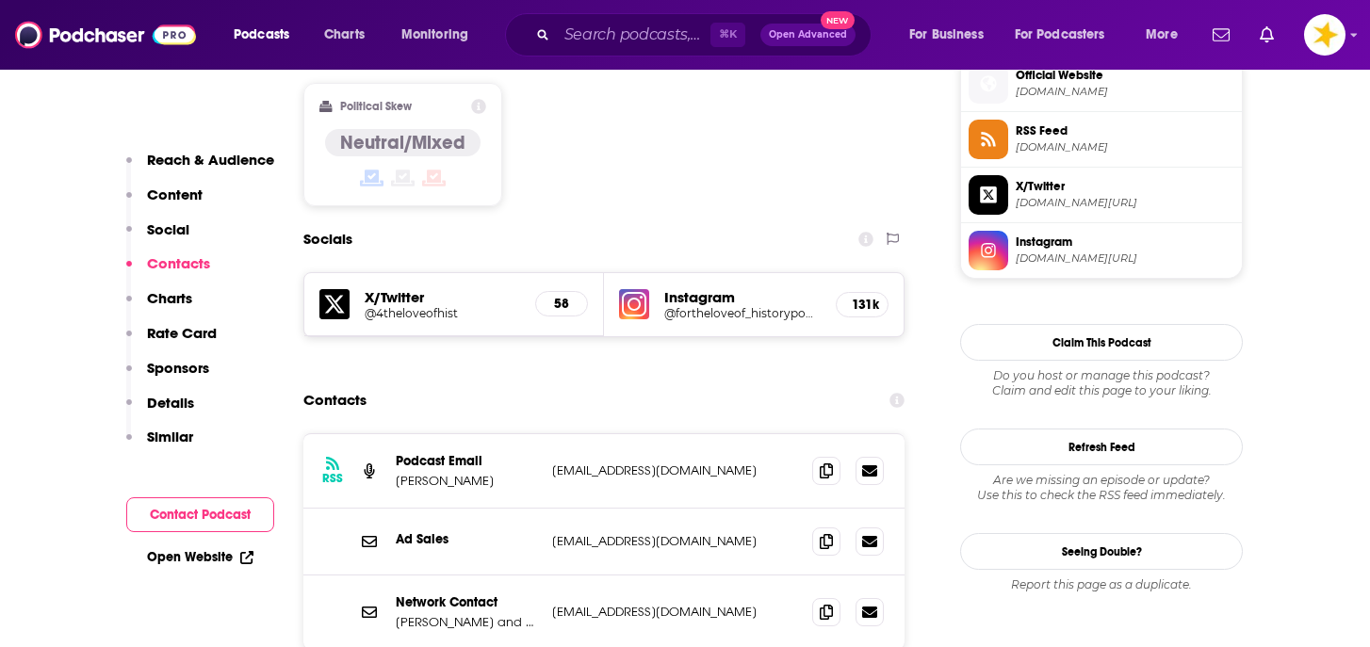
scroll to position [1560, 0]
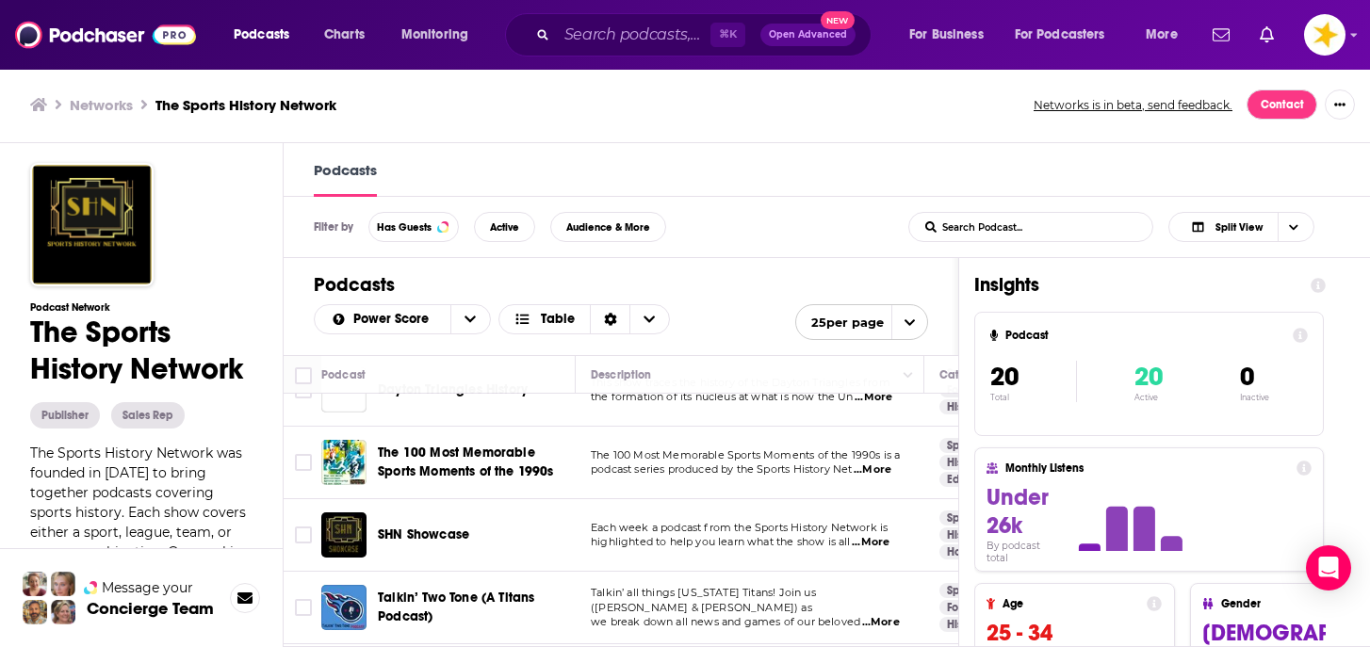
scroll to position [1175, 0]
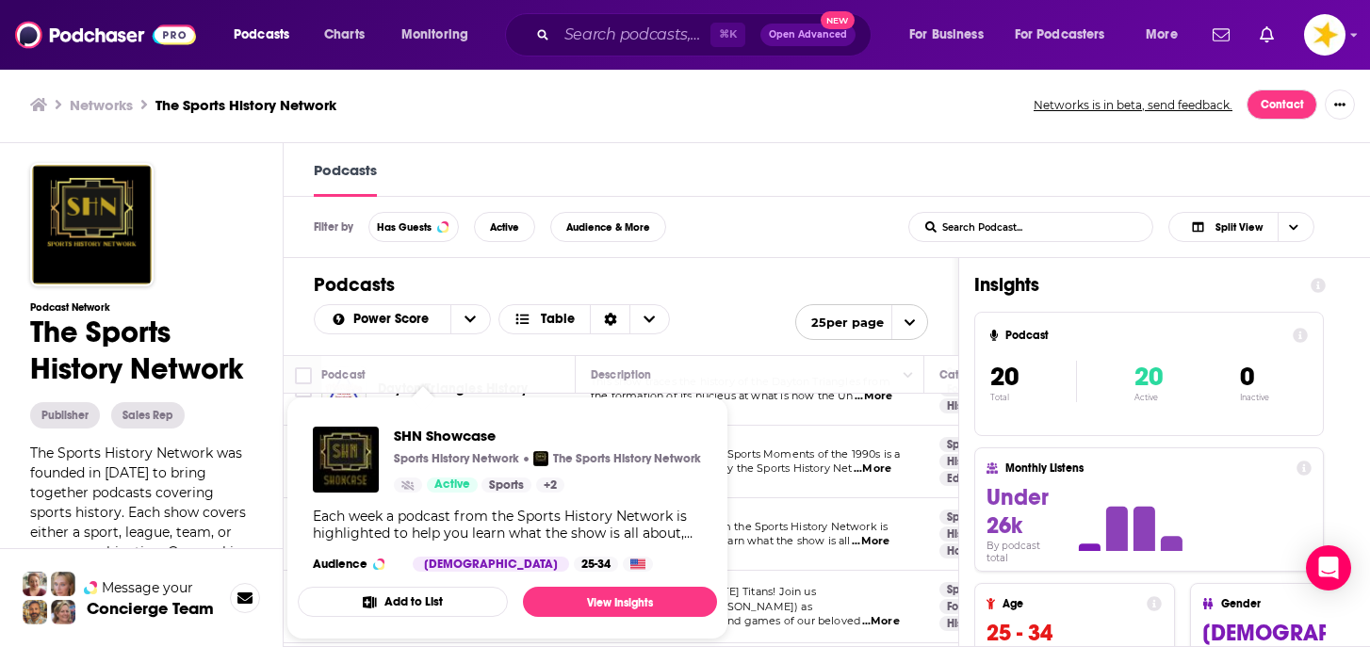
click at [424, 508] on div "Each week a podcast from the Sports History Network is highlighted to help you …" at bounding box center [507, 525] width 389 height 34
click at [535, 596] on link "View Insights" at bounding box center [620, 602] width 194 height 30
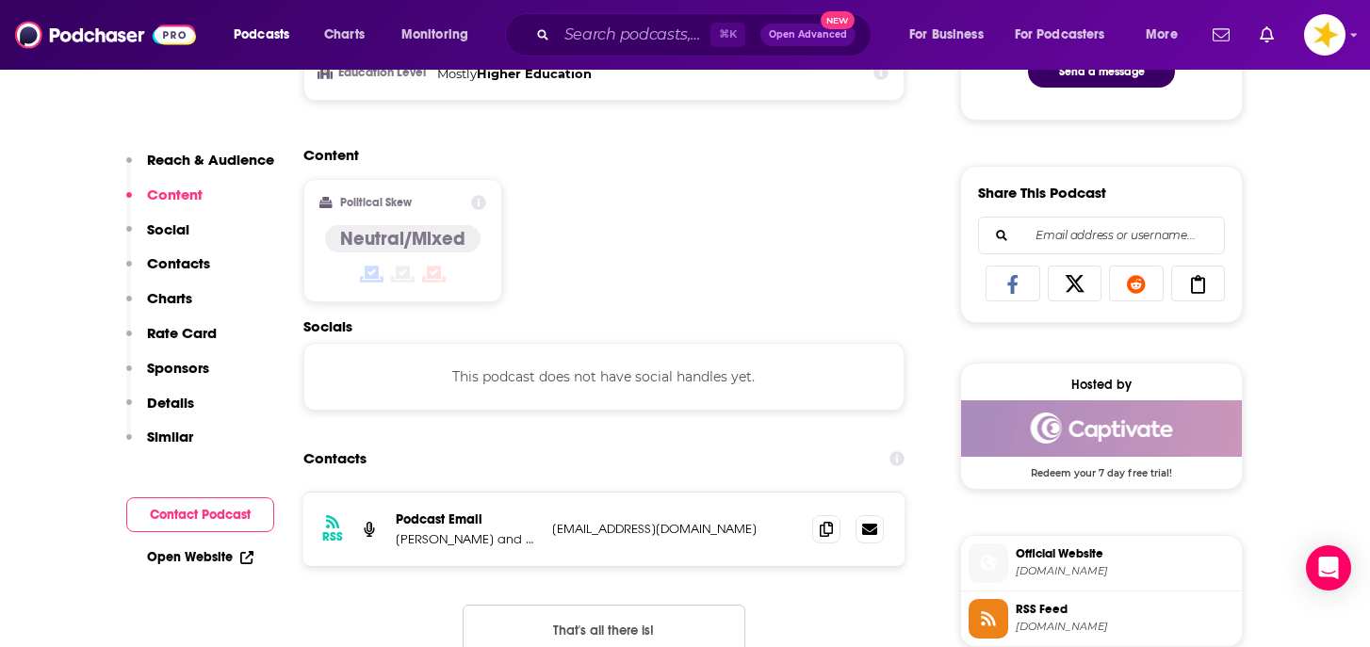
scroll to position [1082, 0]
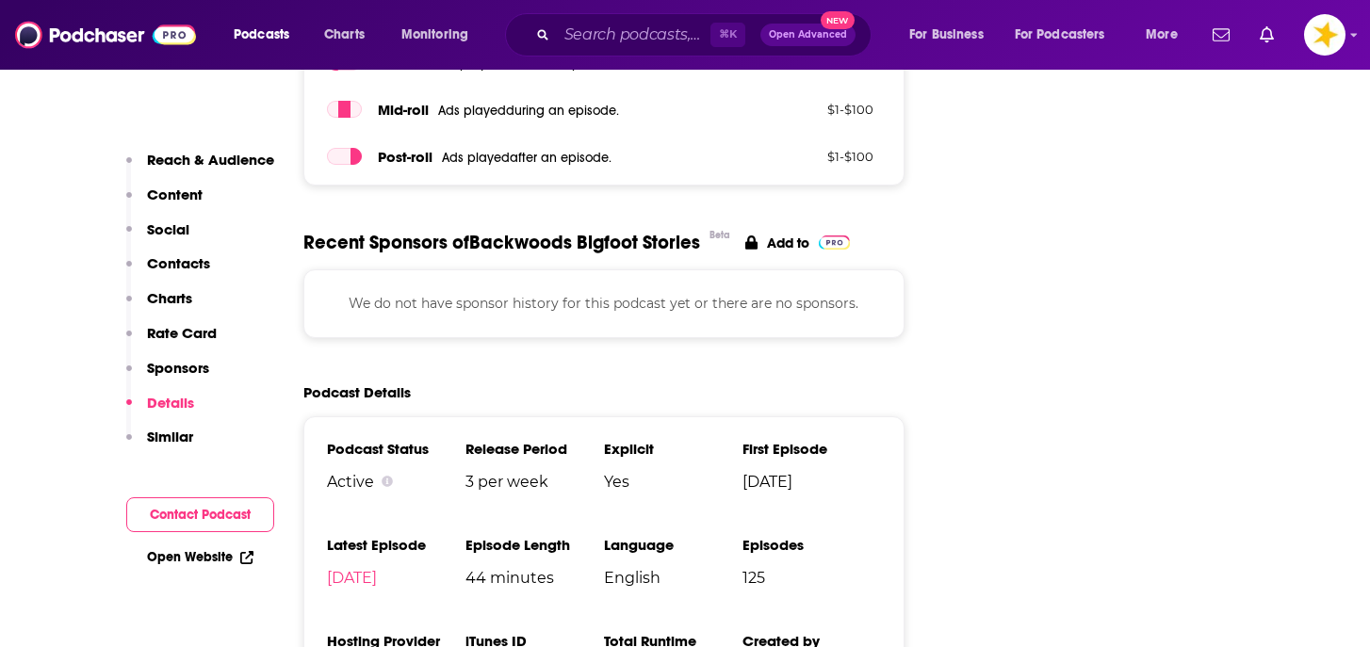
scroll to position [2642, 0]
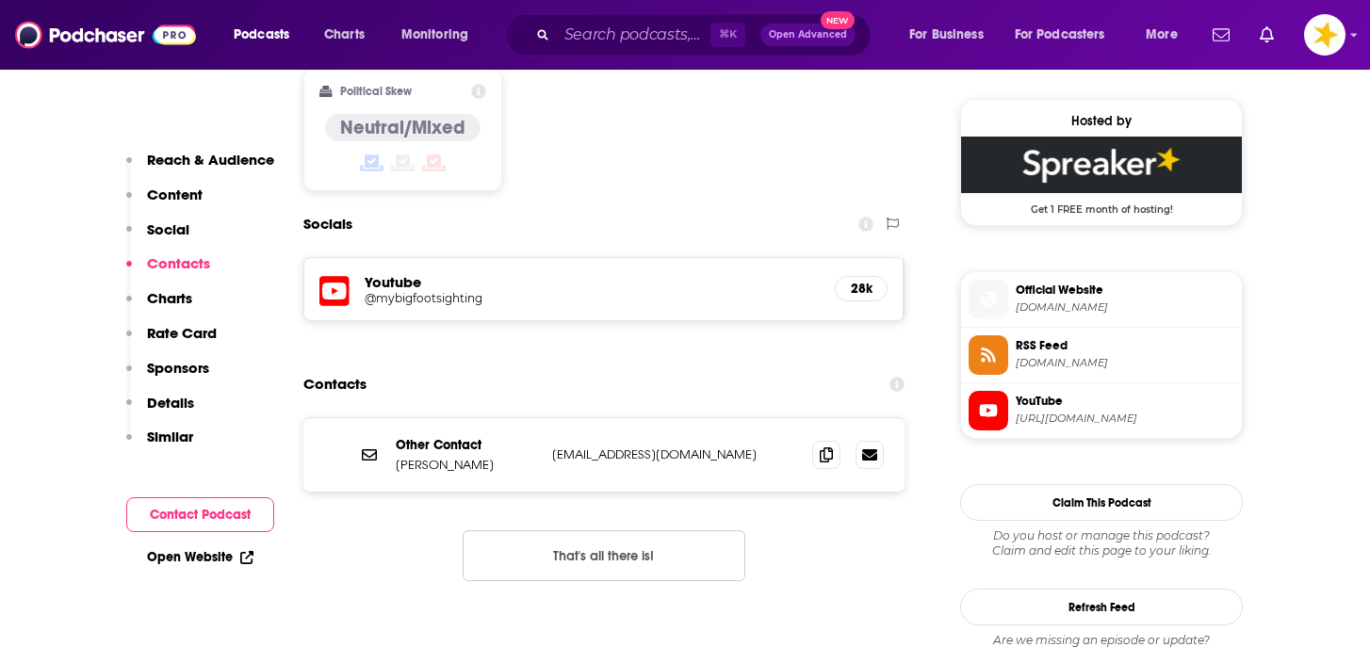
scroll to position [1501, 0]
click at [830, 446] on icon at bounding box center [826, 453] width 13 height 15
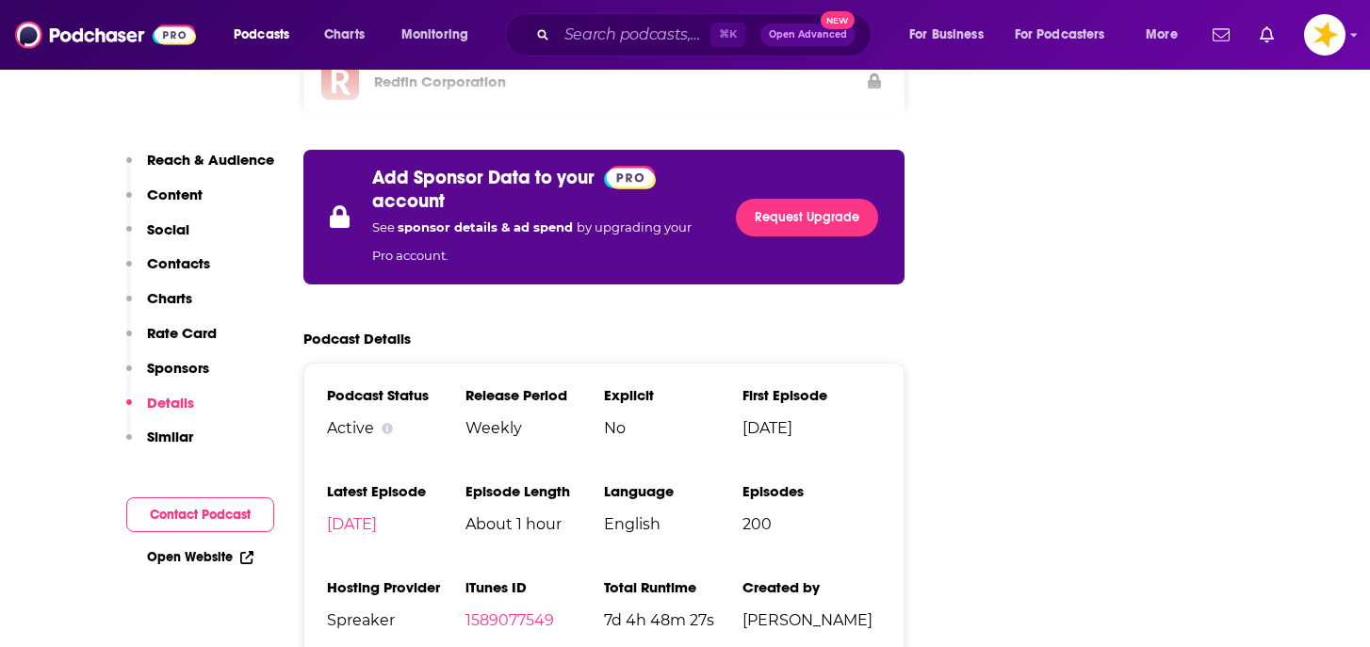
scroll to position [2971, 0]
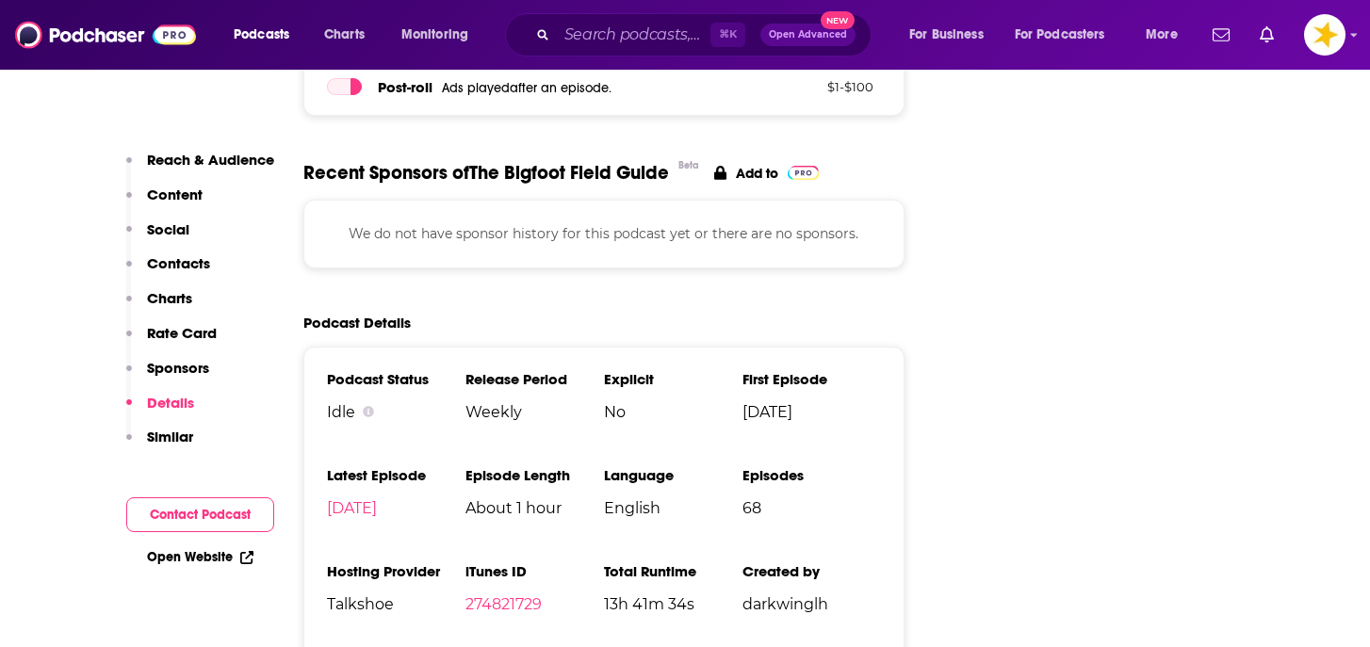
scroll to position [2404, 0]
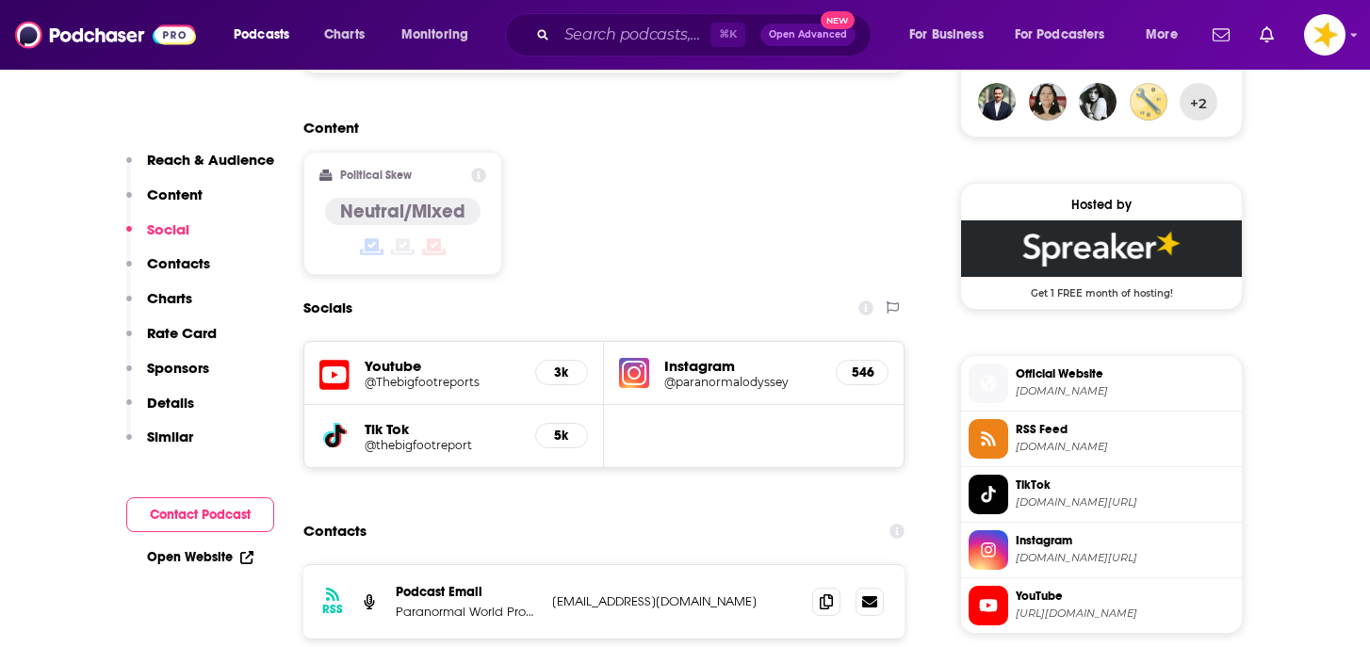
scroll to position [1434, 0]
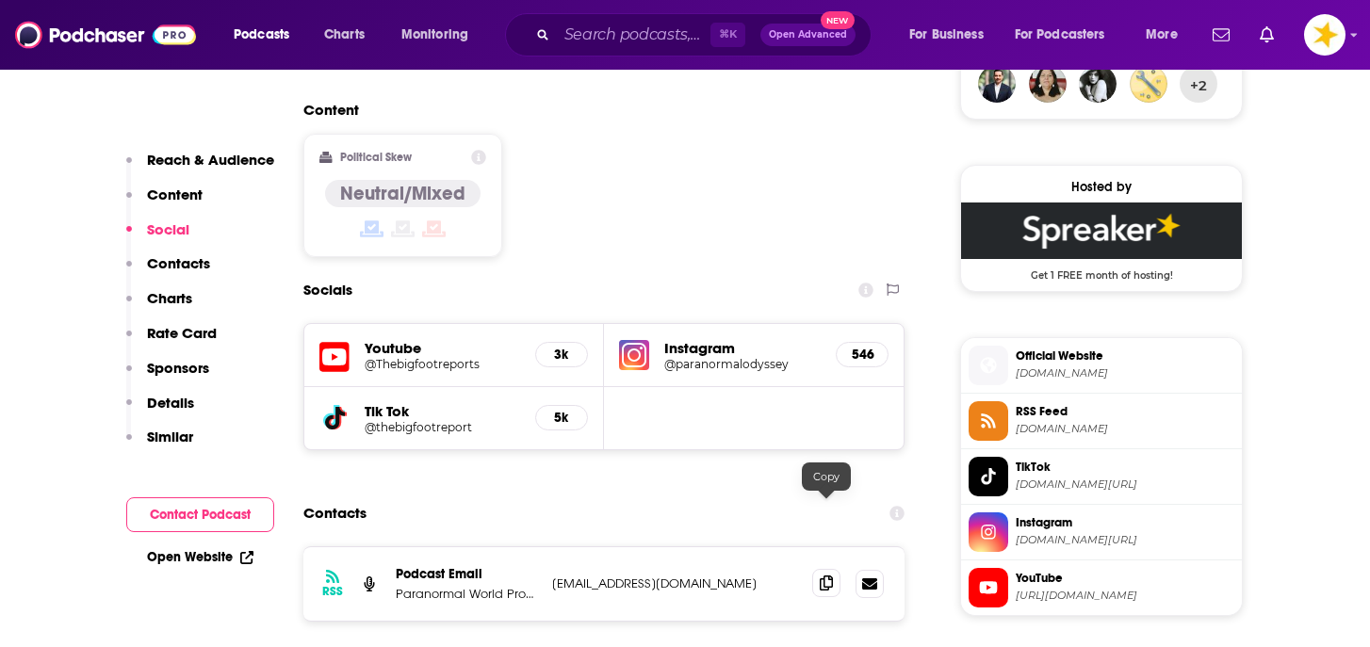
click at [835, 569] on span at bounding box center [826, 583] width 28 height 28
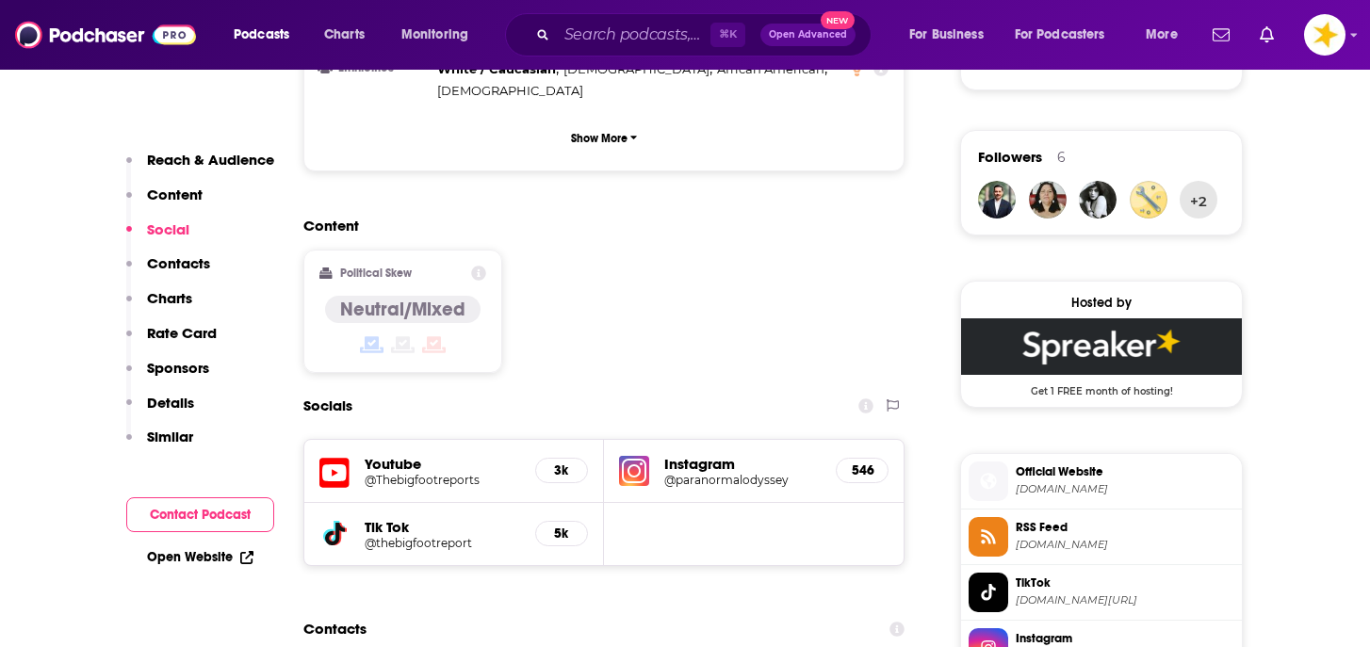
scroll to position [1042, 0]
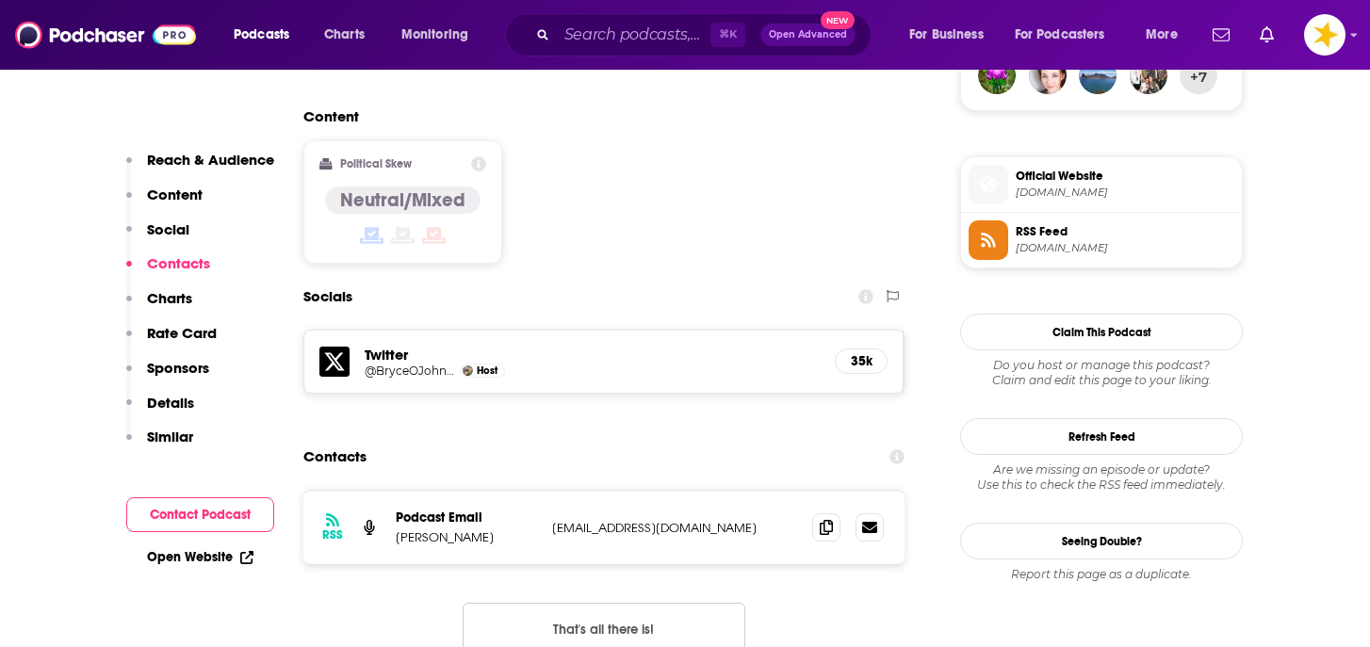
scroll to position [1453, 0]
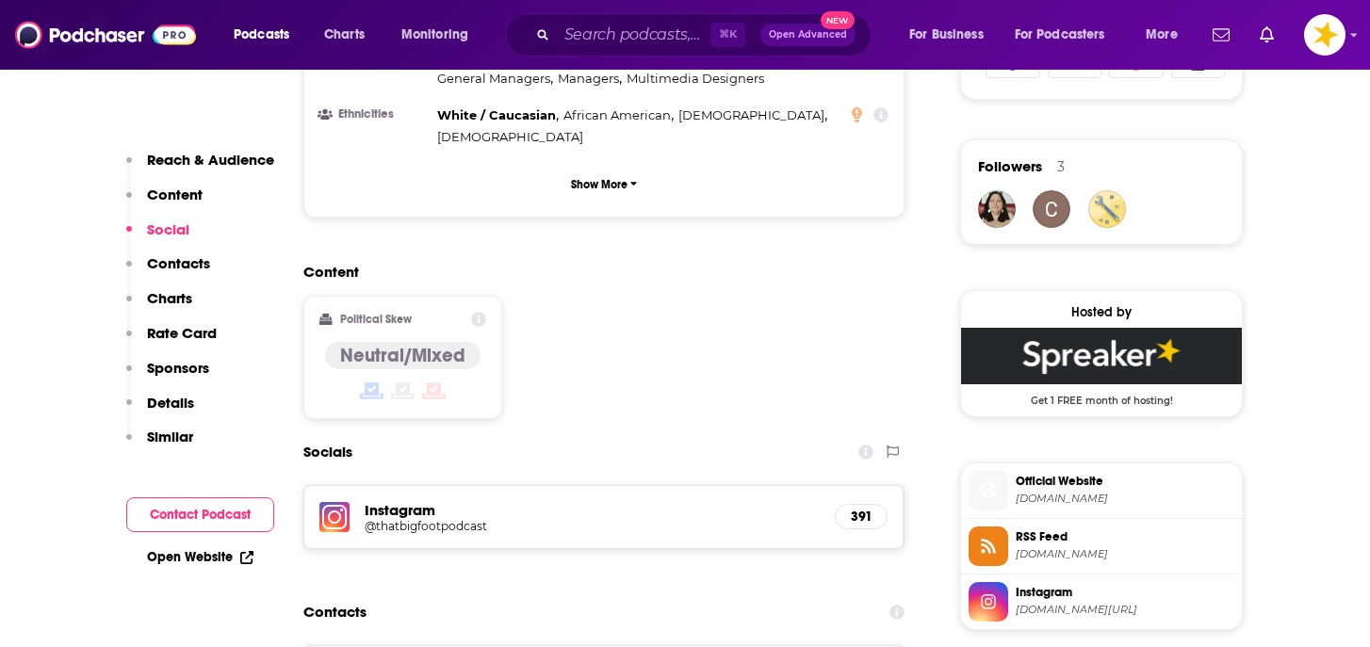
scroll to position [1309, 0]
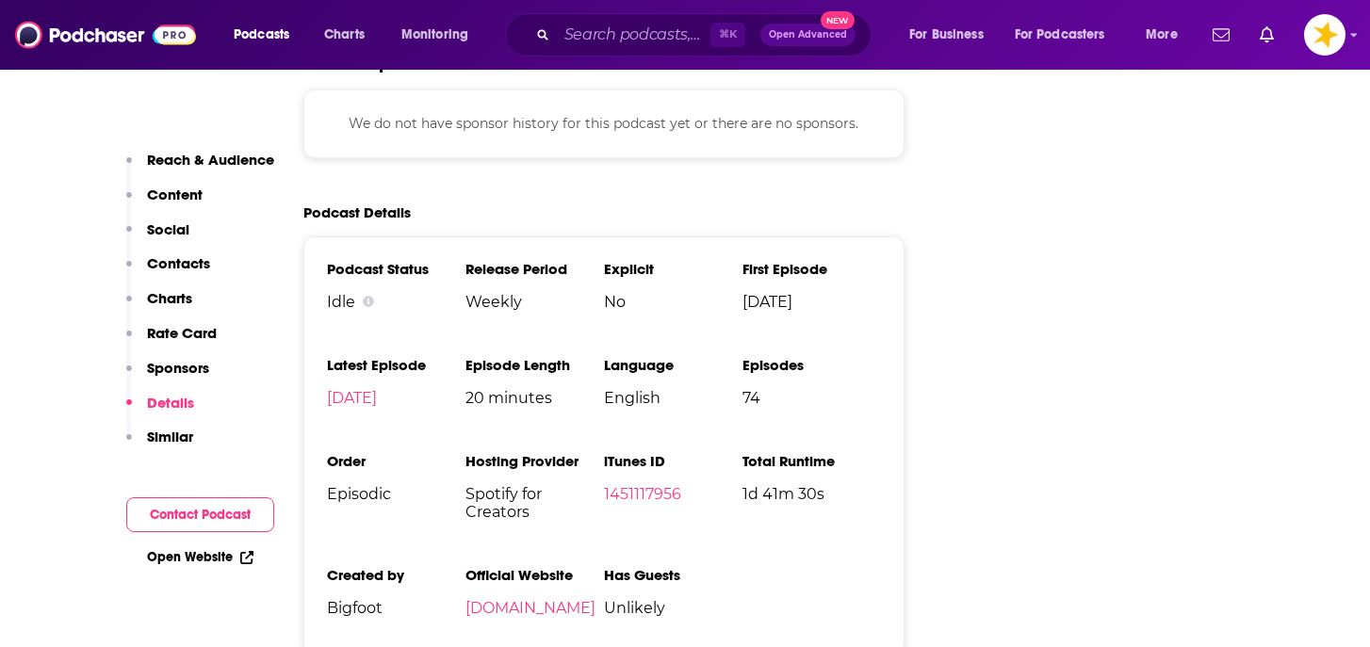
scroll to position [2515, 0]
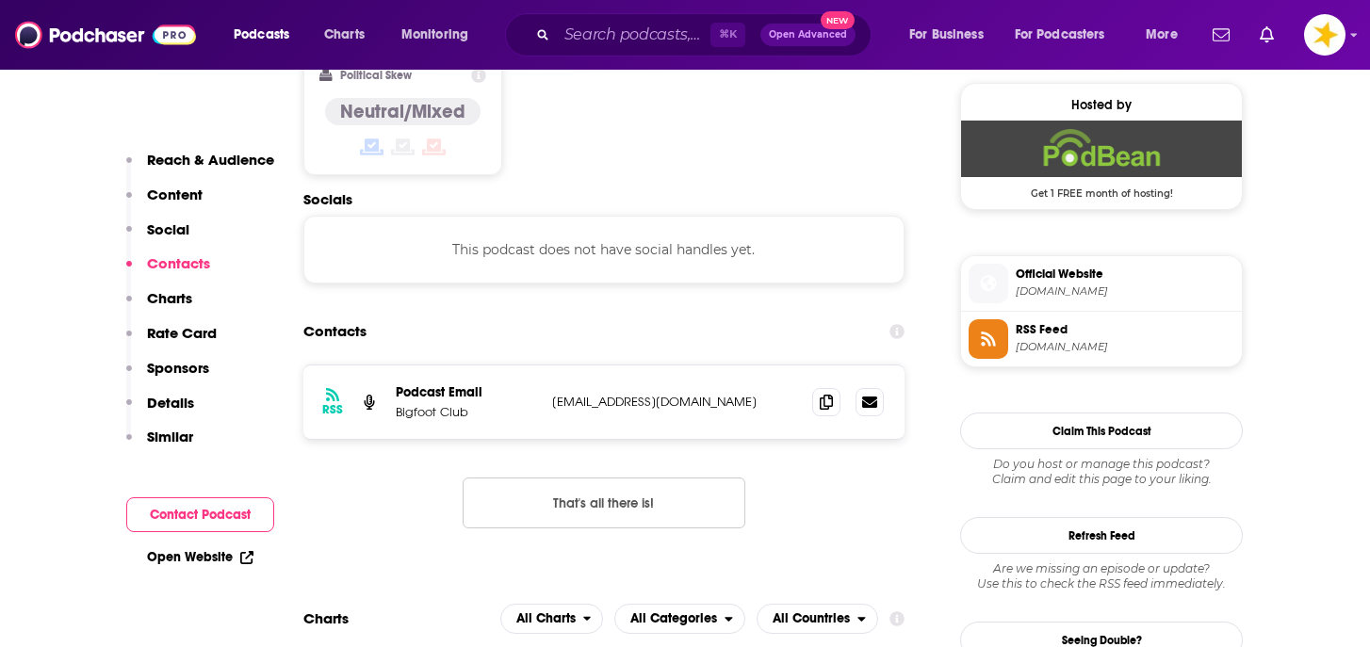
scroll to position [1511, 0]
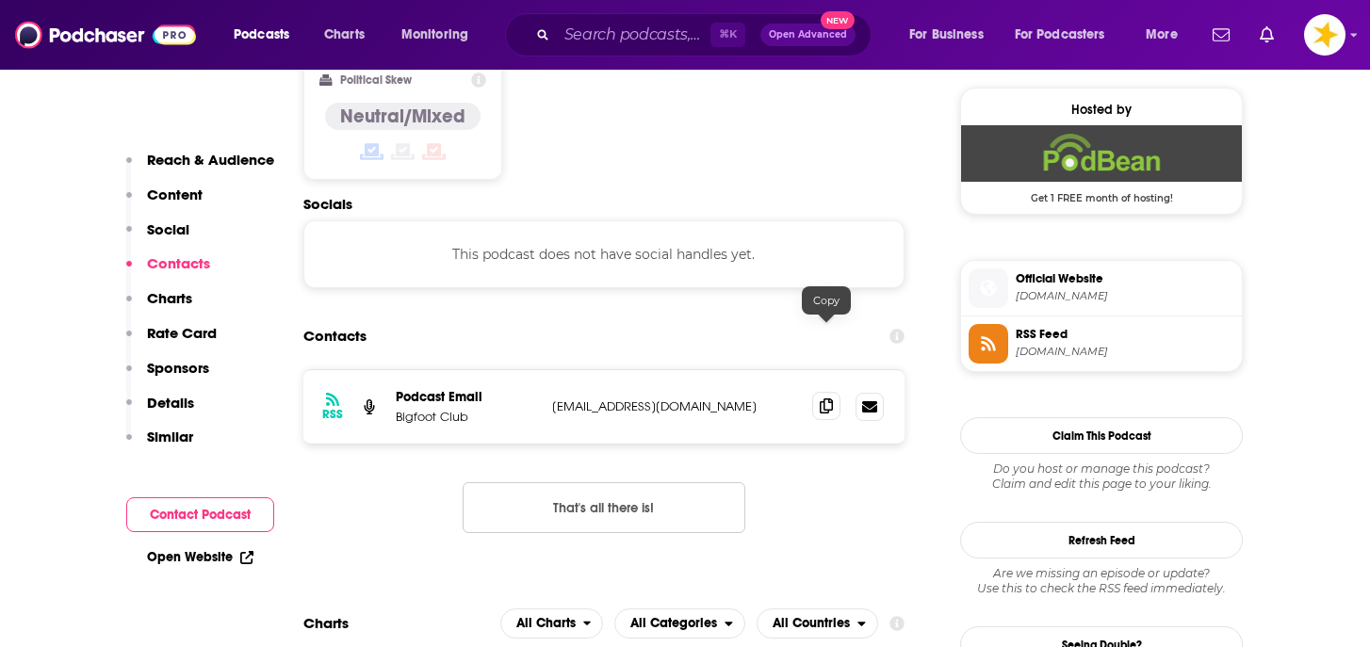
click at [828, 398] on icon at bounding box center [826, 405] width 13 height 15
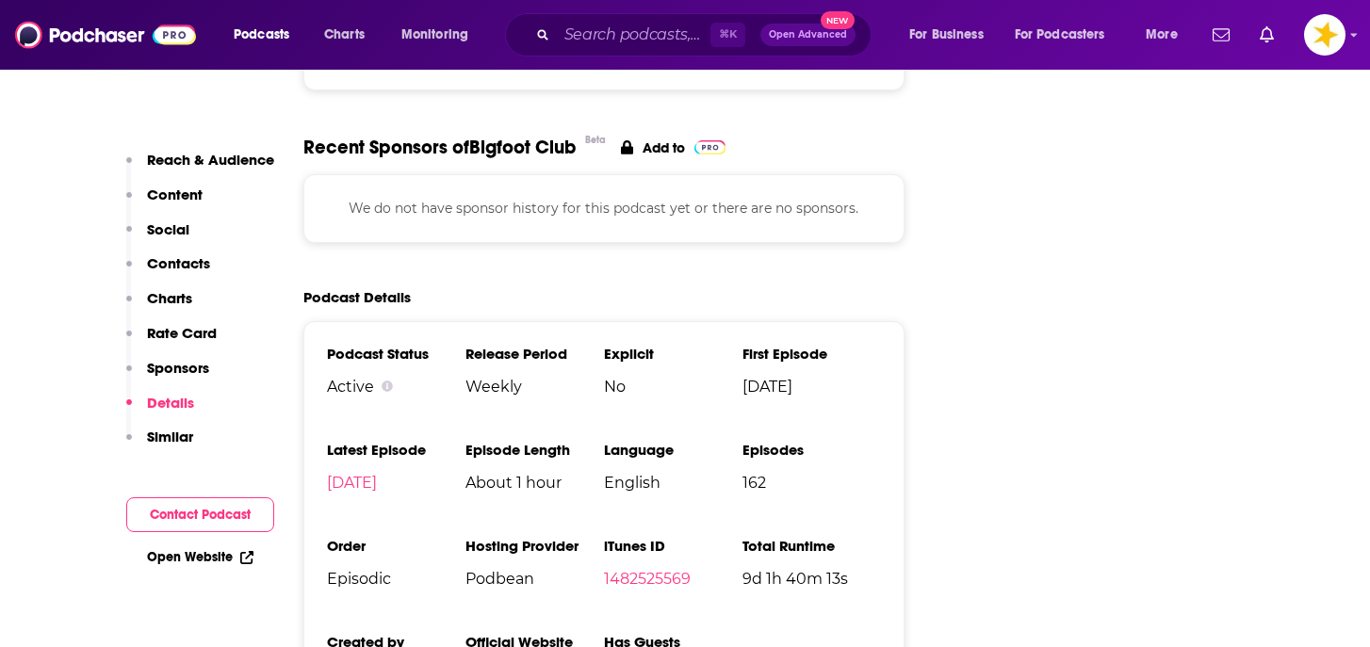
scroll to position [2665, 0]
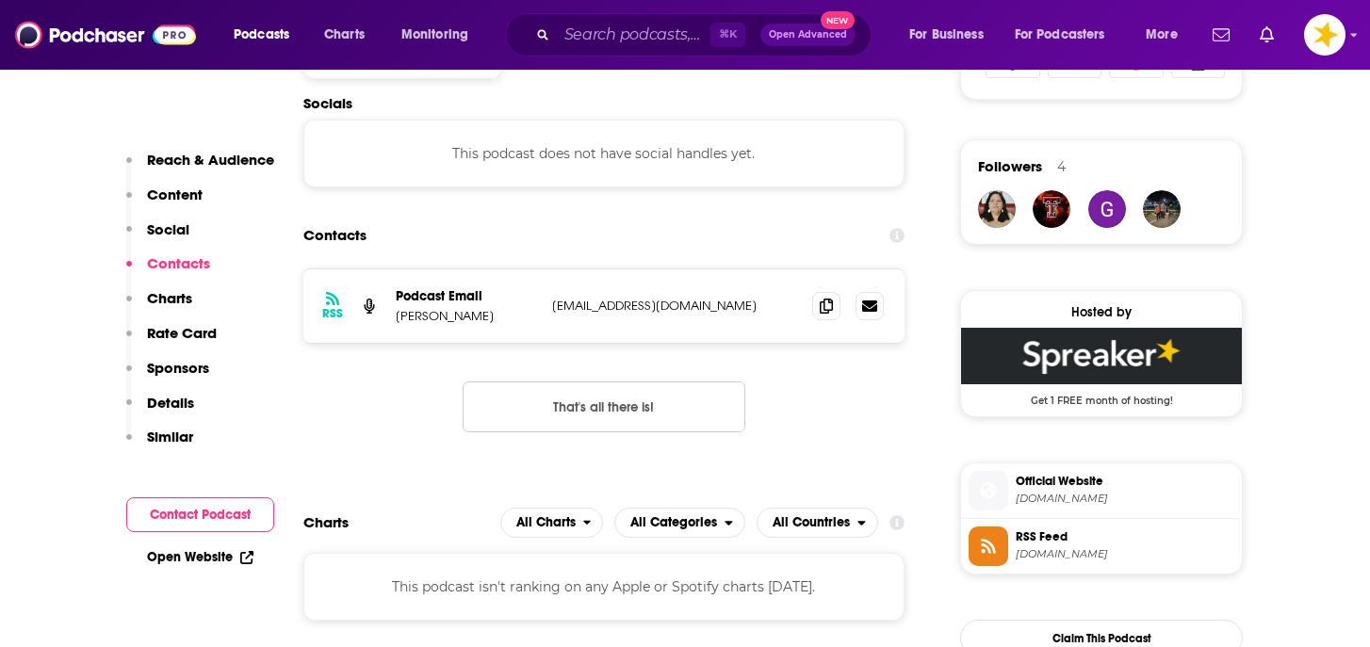
scroll to position [1309, 0]
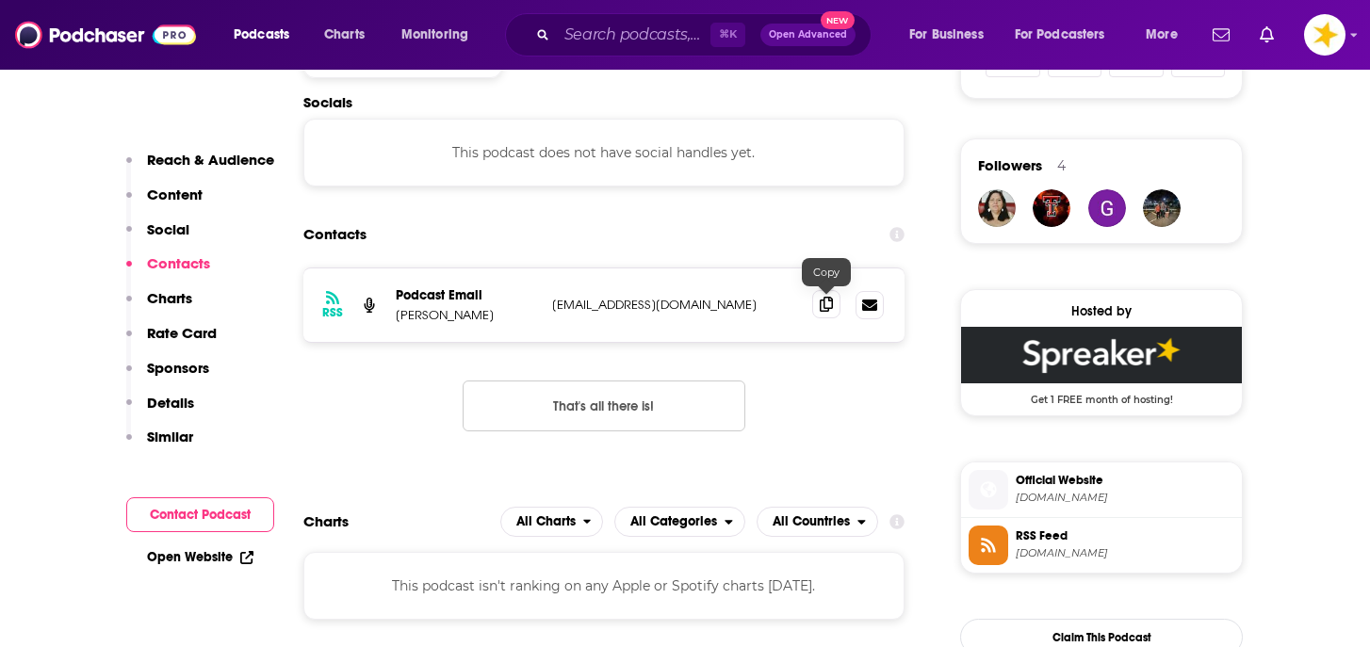
click at [830, 307] on icon at bounding box center [826, 304] width 13 height 15
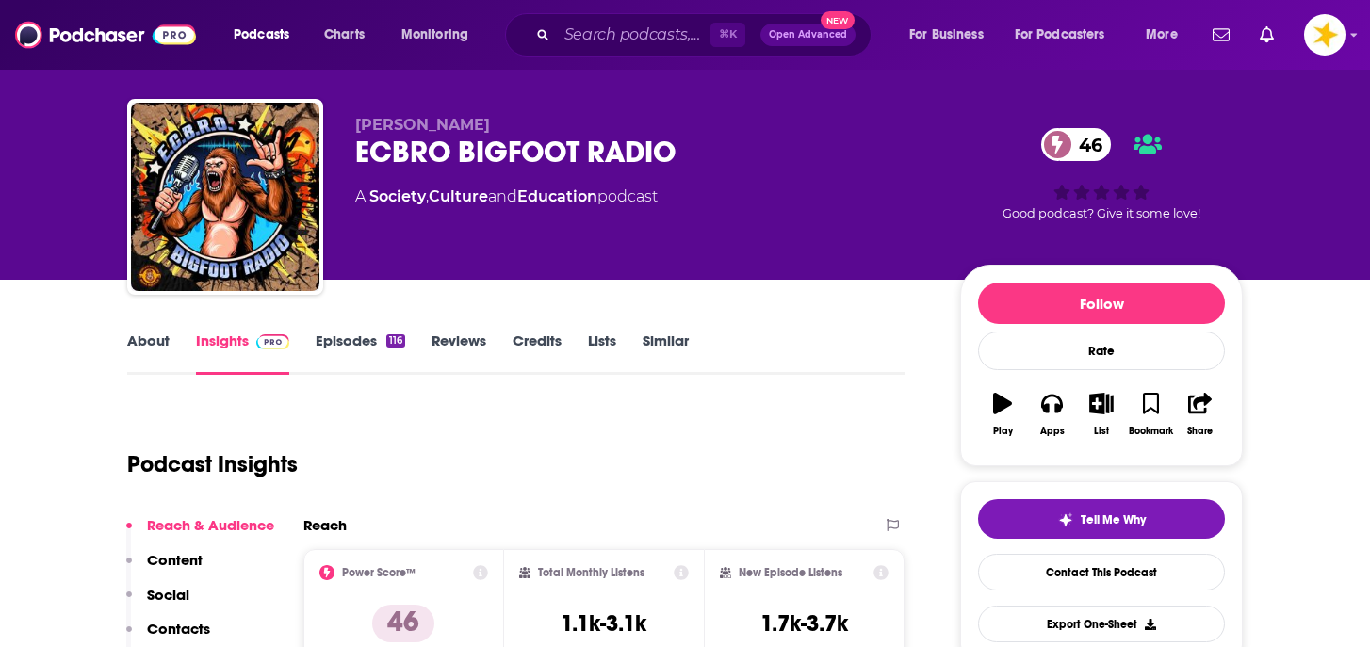
scroll to position [0, 0]
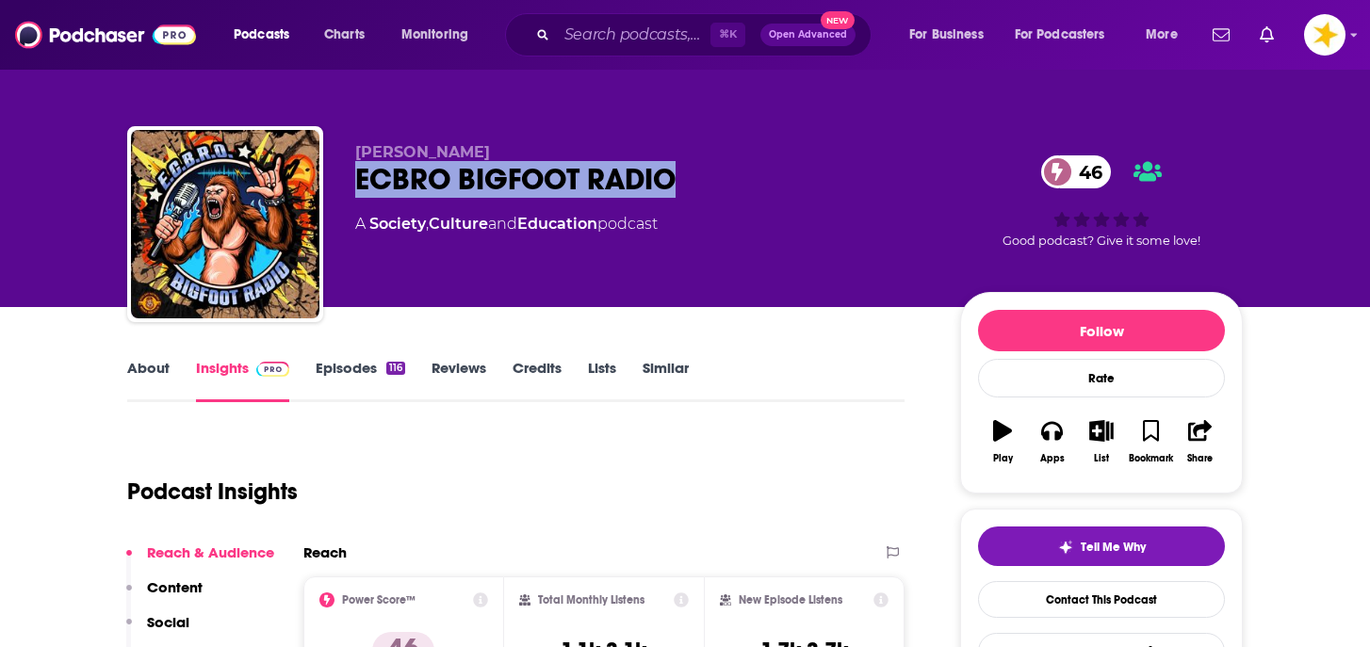
drag, startPoint x: 690, startPoint y: 175, endPoint x: 369, endPoint y: 173, distance: 320.3
click at [367, 173] on div "ECBRO BIGFOOT RADIO 46" at bounding box center [642, 179] width 575 height 37
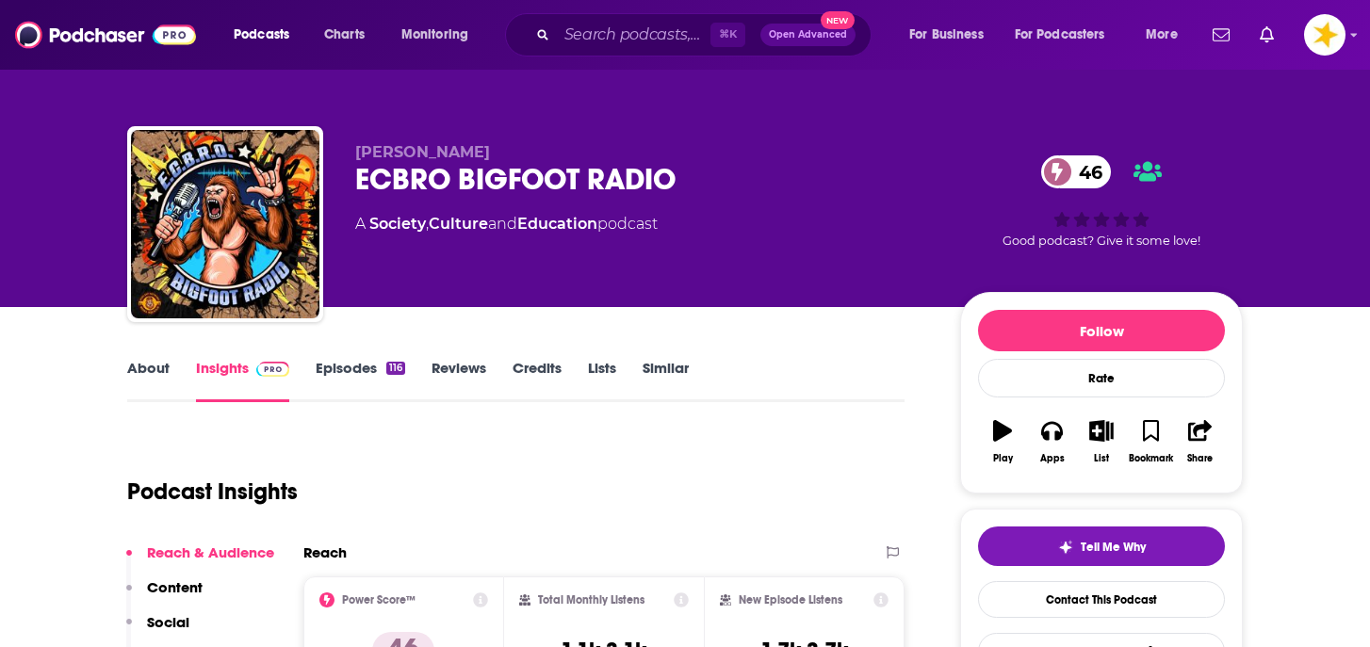
click at [362, 177] on div "ECBRO BIGFOOT RADIO 46" at bounding box center [642, 179] width 575 height 37
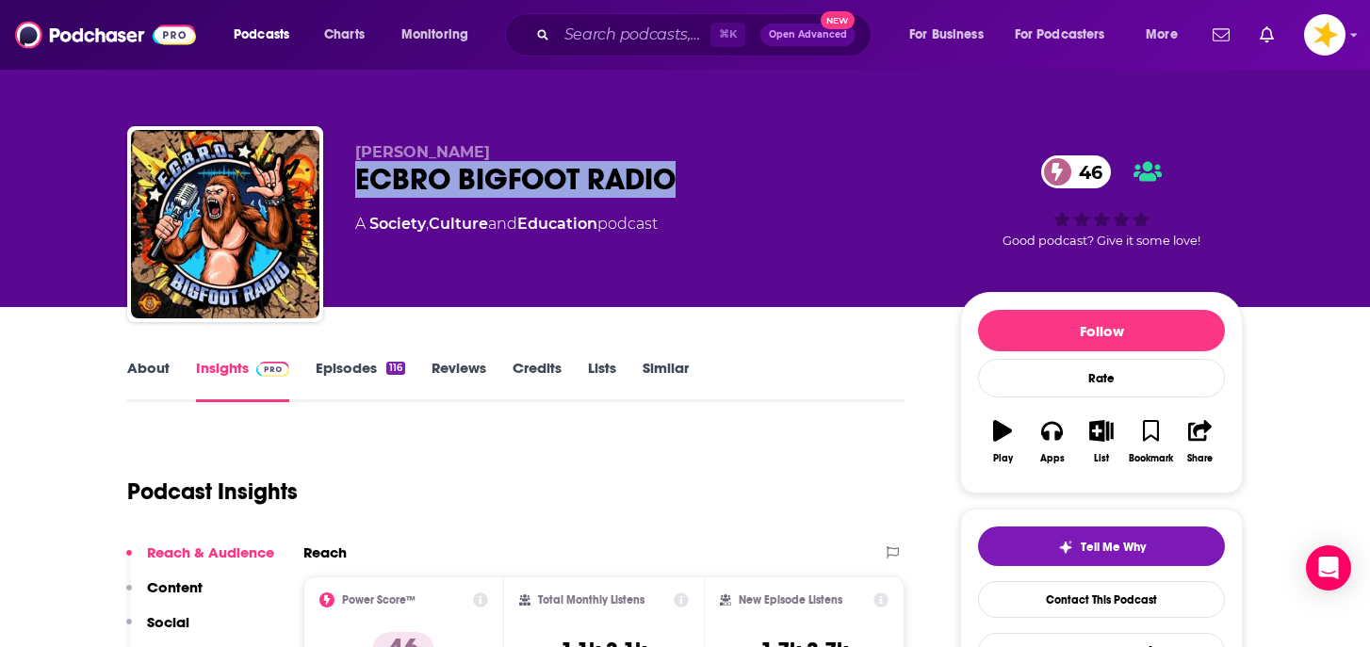
drag, startPoint x: 355, startPoint y: 176, endPoint x: 669, endPoint y: 182, distance: 313.7
click at [671, 182] on div "ECBRO BIGFOOT RADIO 46" at bounding box center [642, 179] width 575 height 37
copy h2 "ECBRO BIGFOOT RADIO"
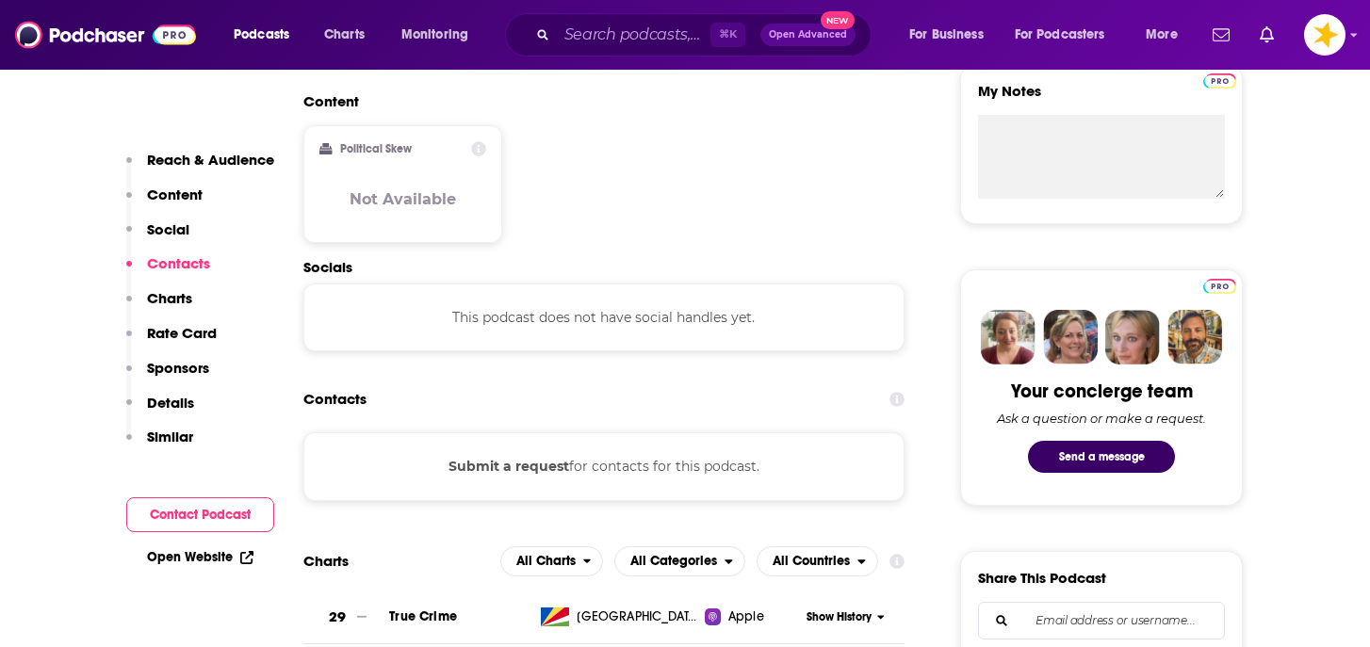
scroll to position [854, 0]
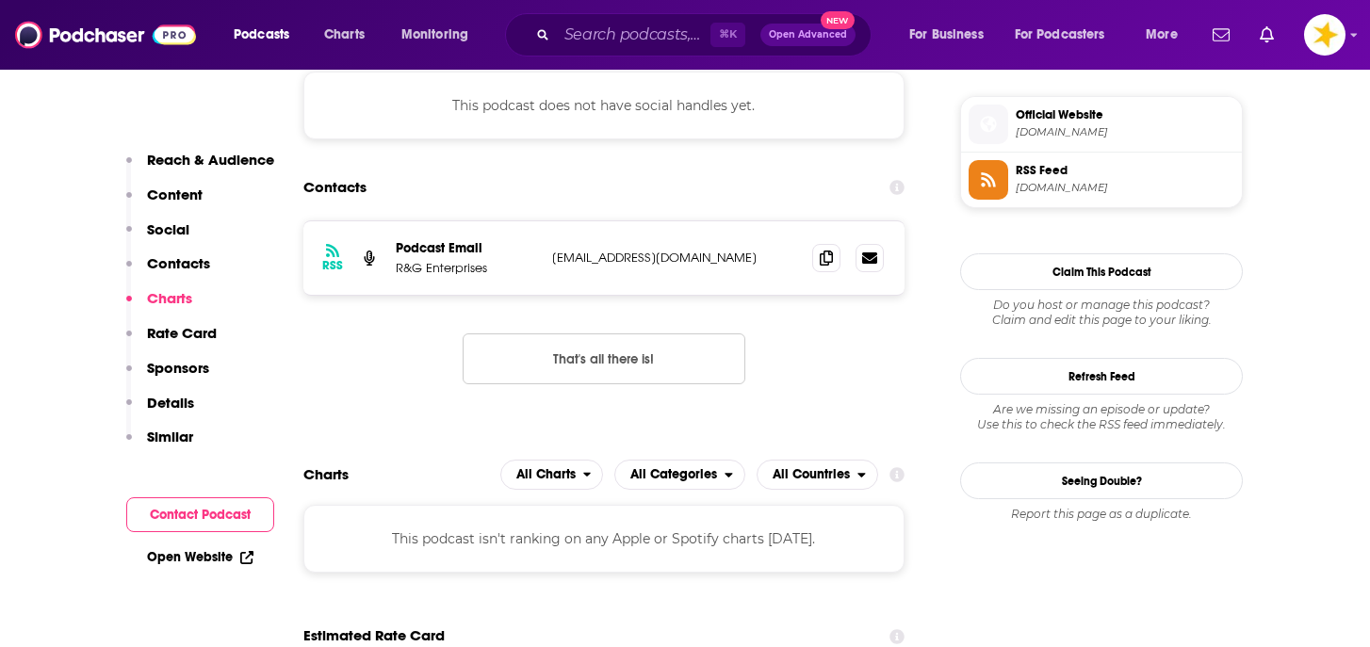
scroll to position [1671, 0]
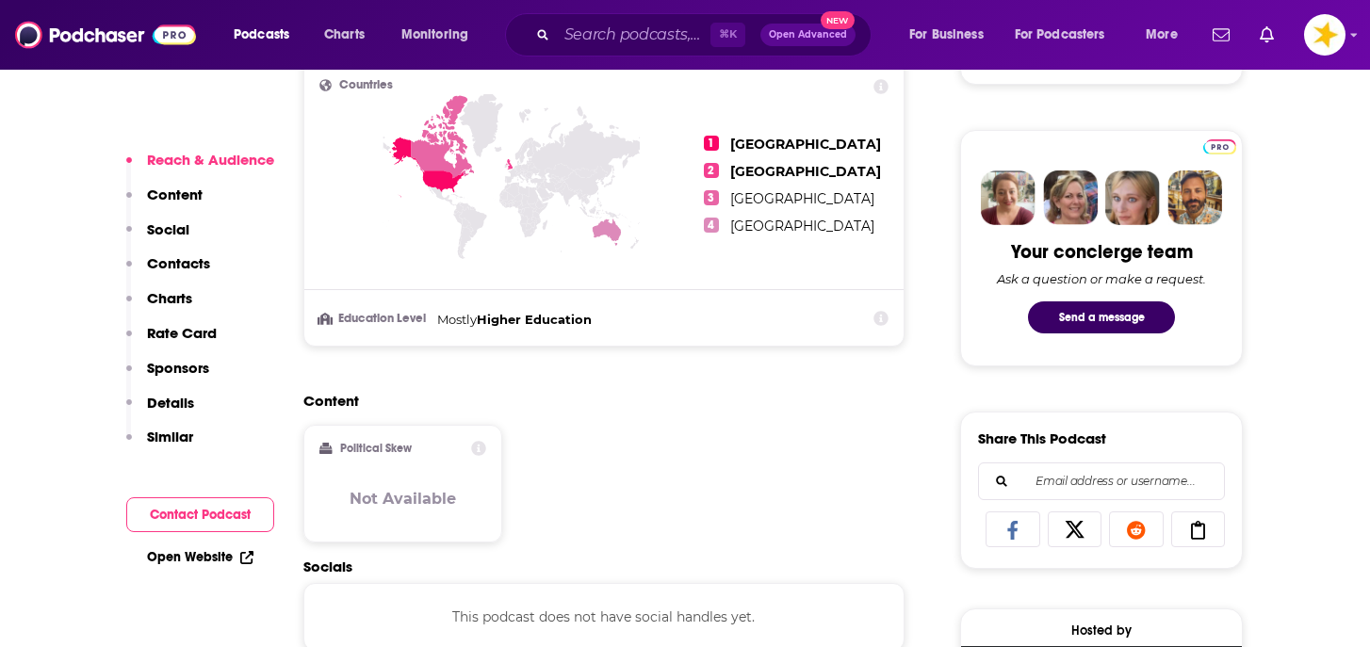
scroll to position [901, 0]
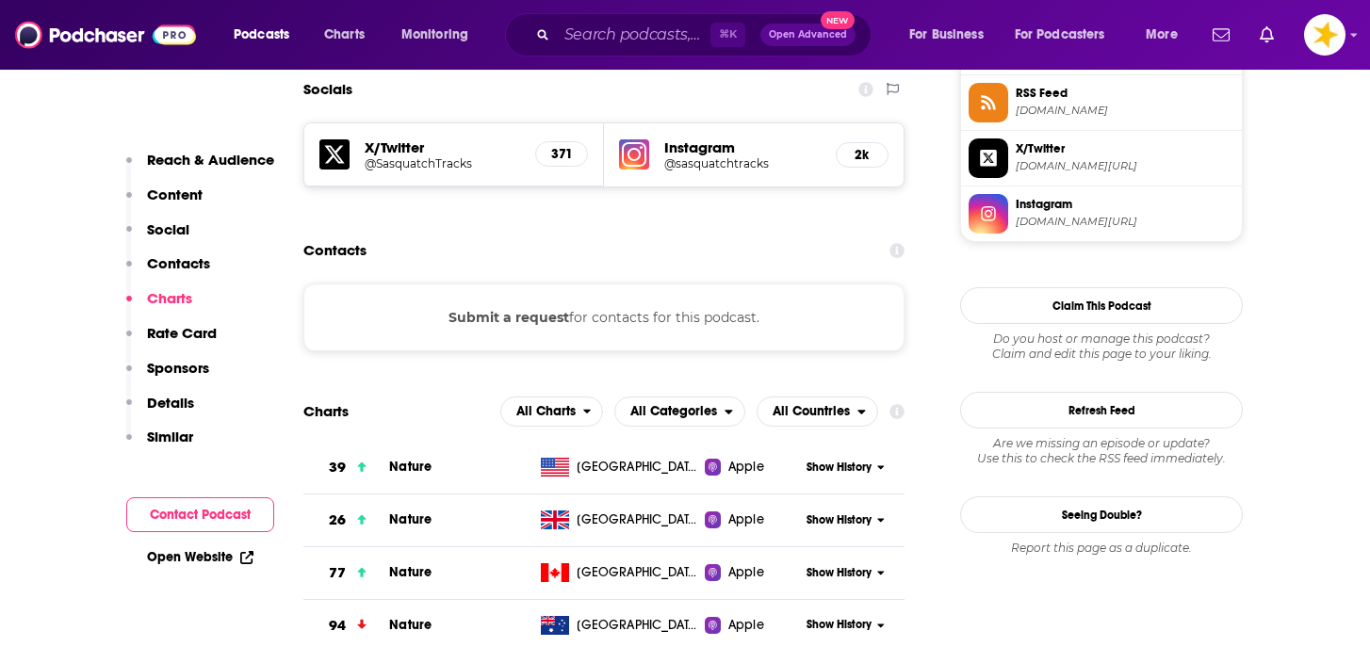
scroll to position [1749, 0]
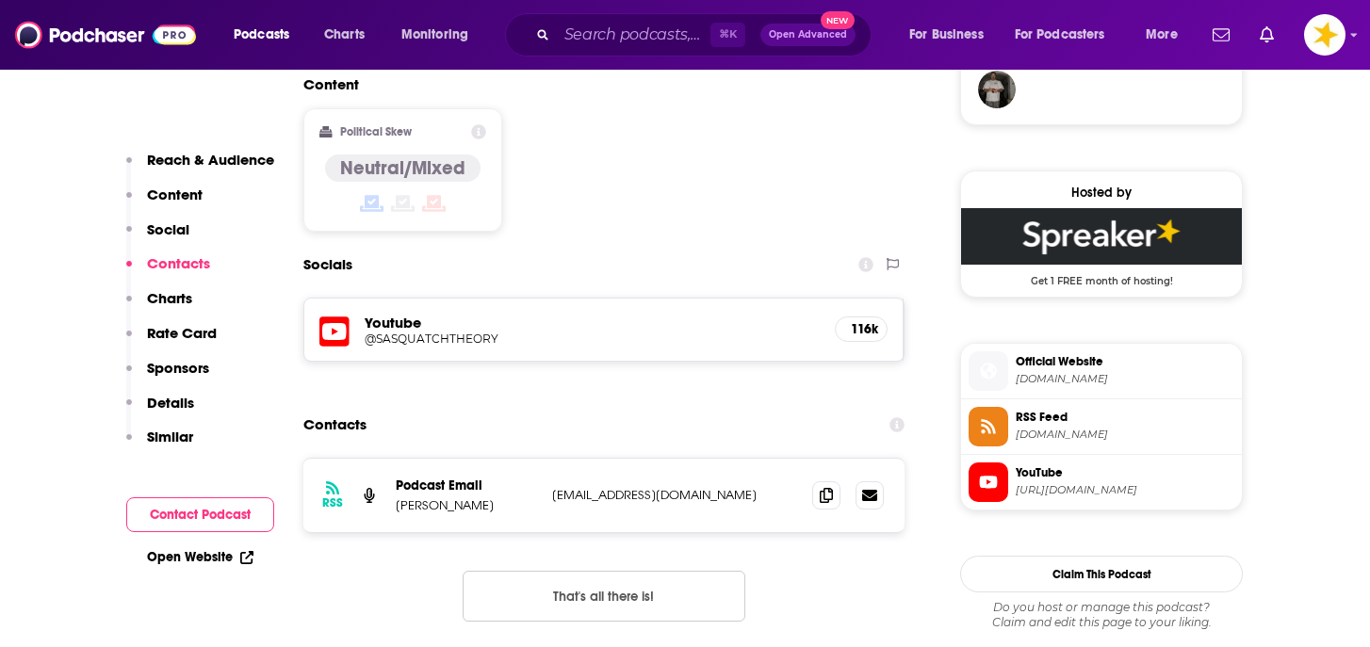
scroll to position [1430, 0]
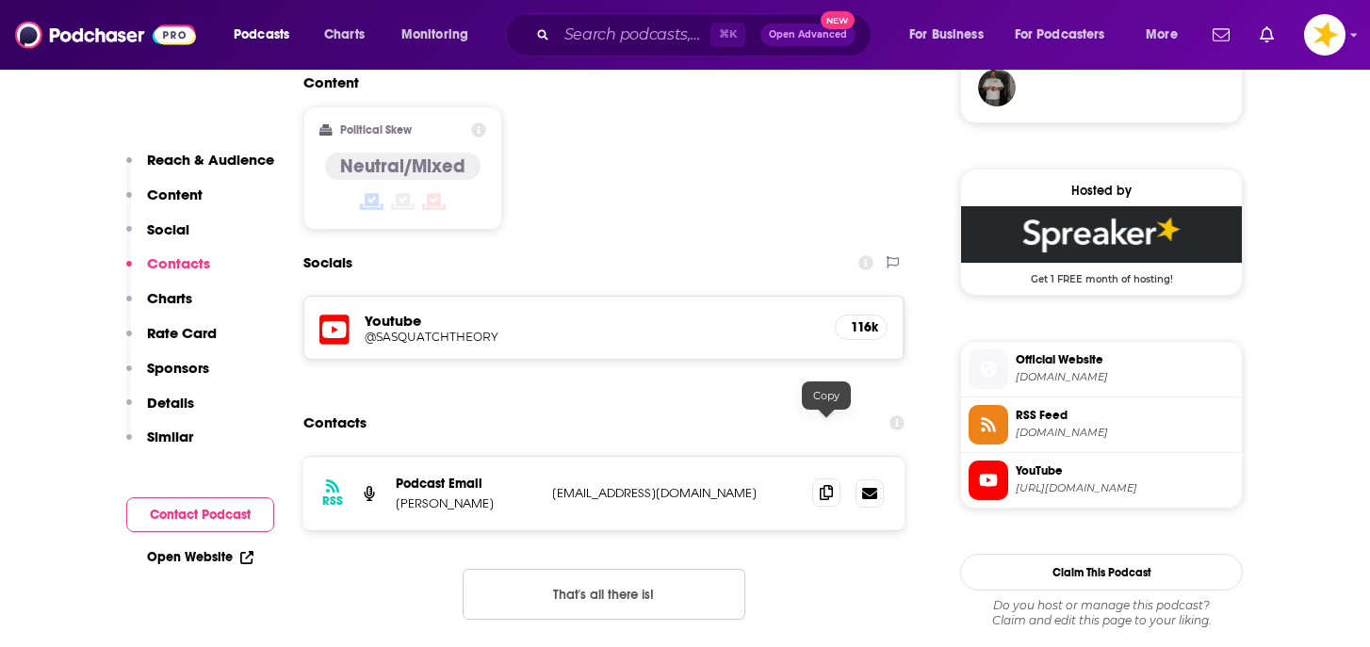
click at [826, 485] on icon at bounding box center [826, 492] width 13 height 15
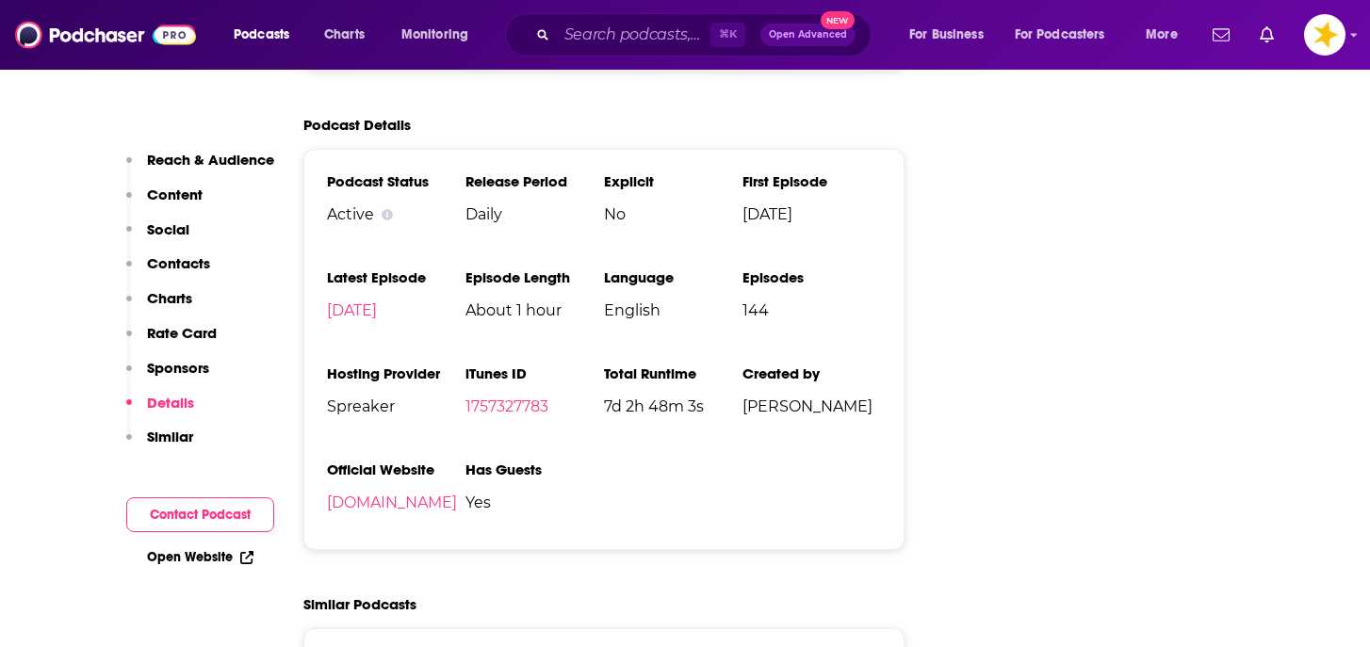
scroll to position [2891, 0]
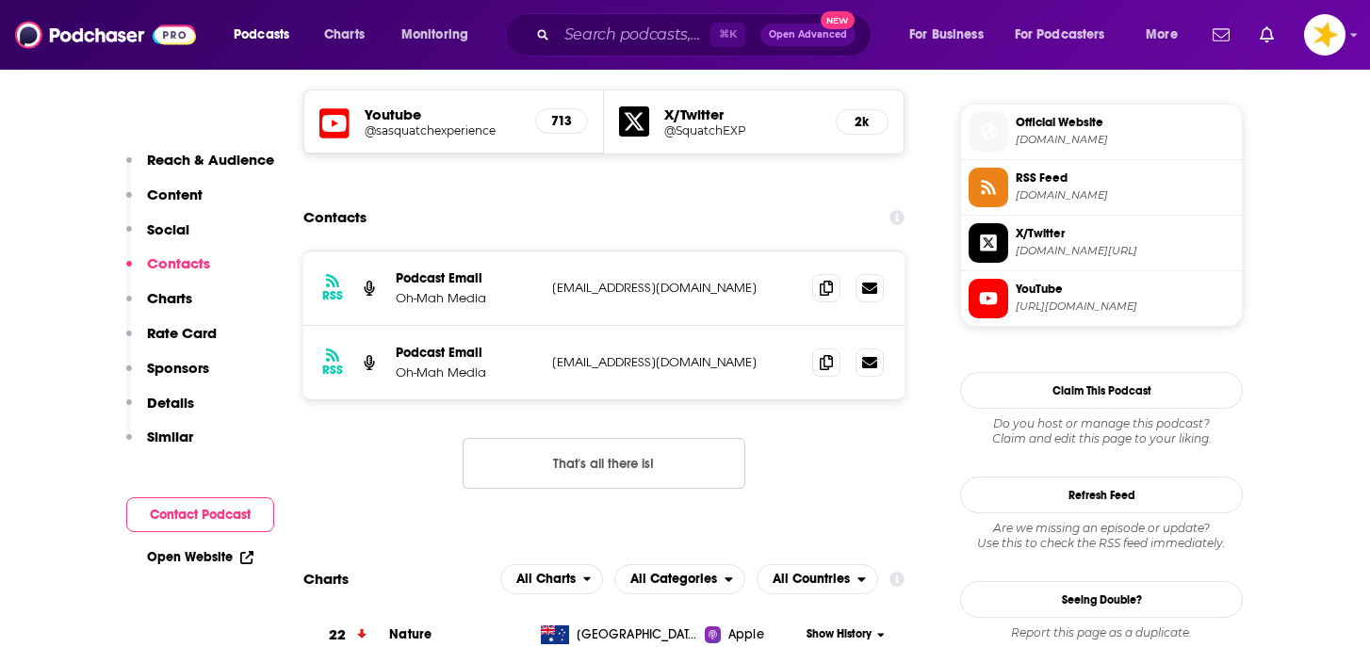
scroll to position [1671, 0]
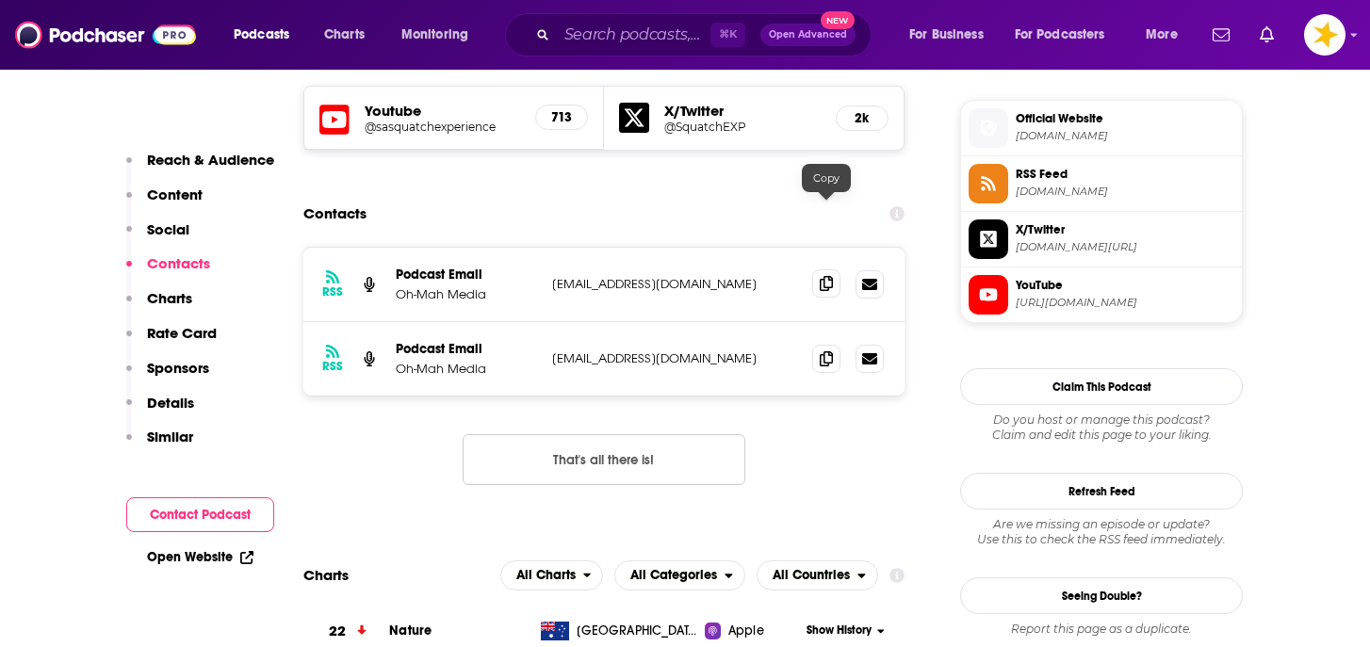
click at [824, 276] on icon at bounding box center [826, 283] width 13 height 15
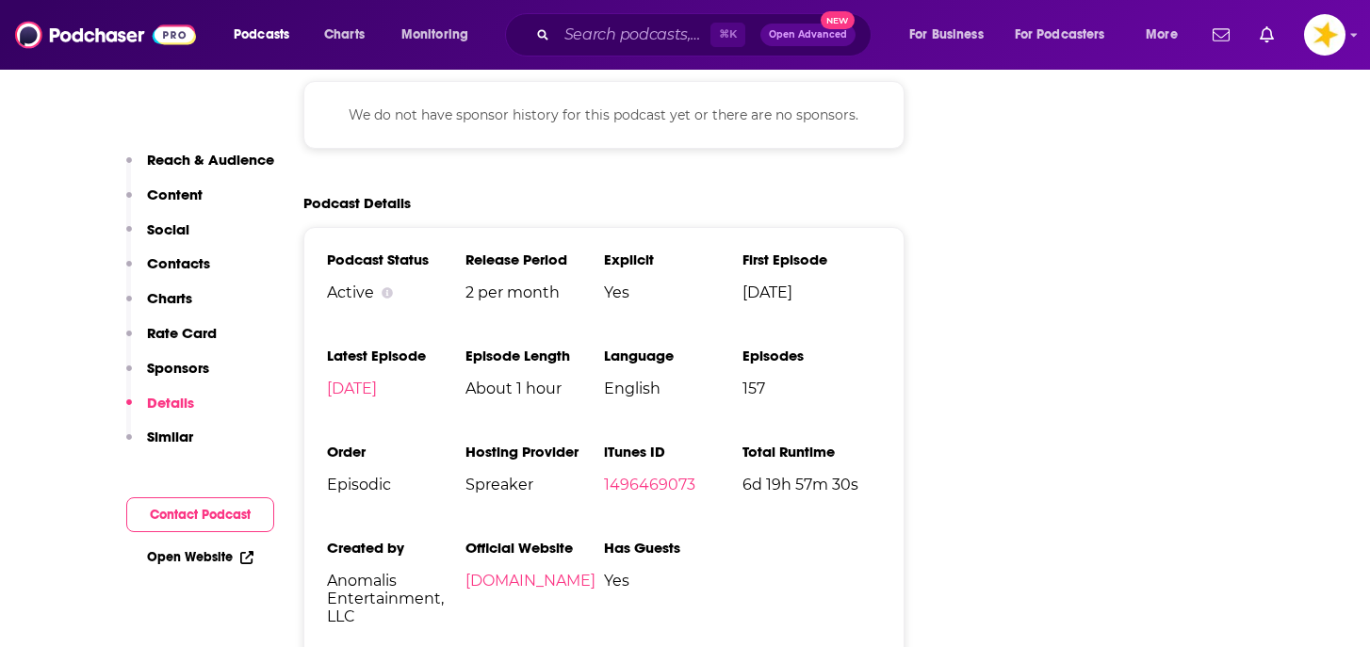
scroll to position [2919, 0]
click at [574, 571] on link "[DOMAIN_NAME]" at bounding box center [530, 580] width 130 height 18
